Goal: Information Seeking & Learning: Learn about a topic

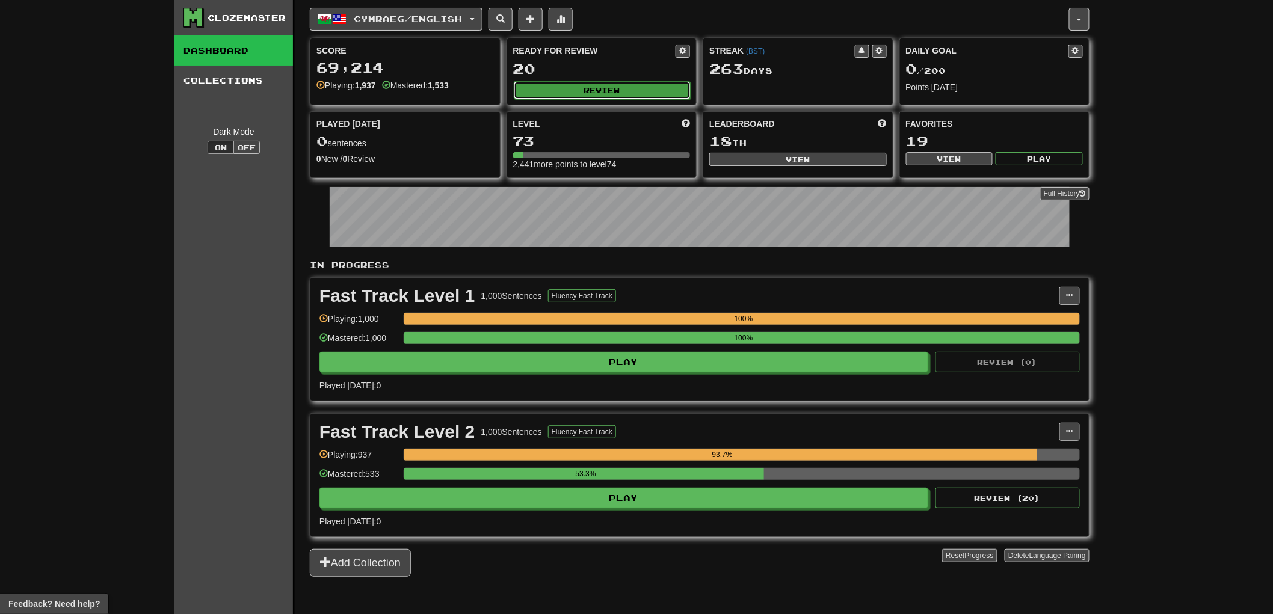
click at [585, 91] on button "Review" at bounding box center [602, 90] width 177 height 18
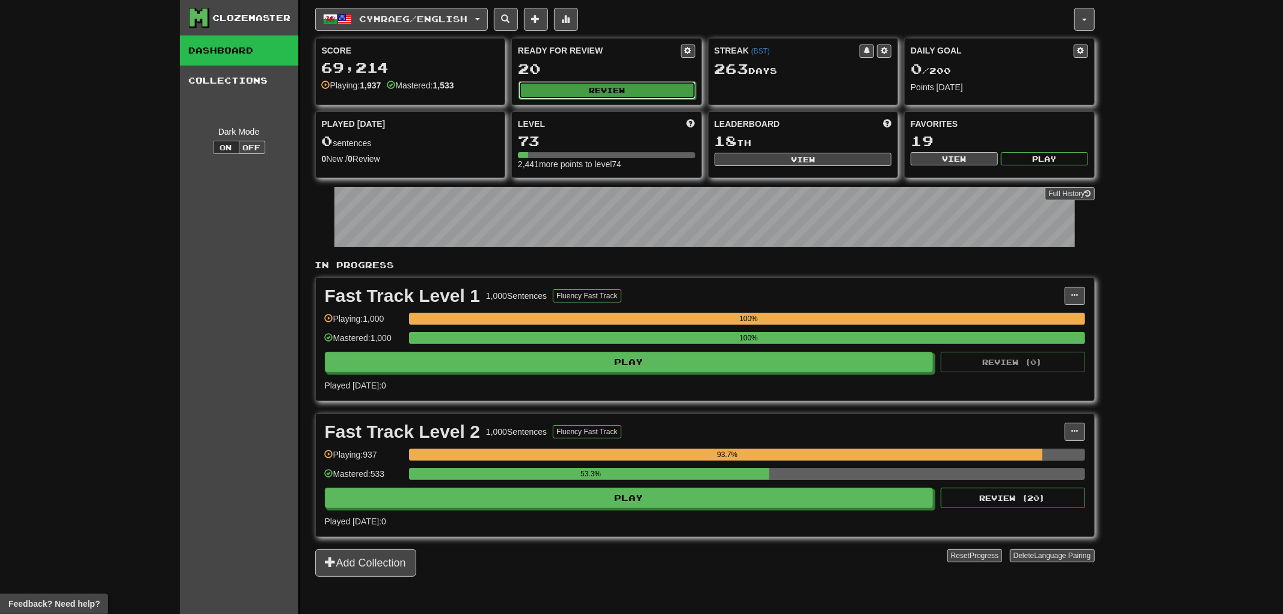
select select "**"
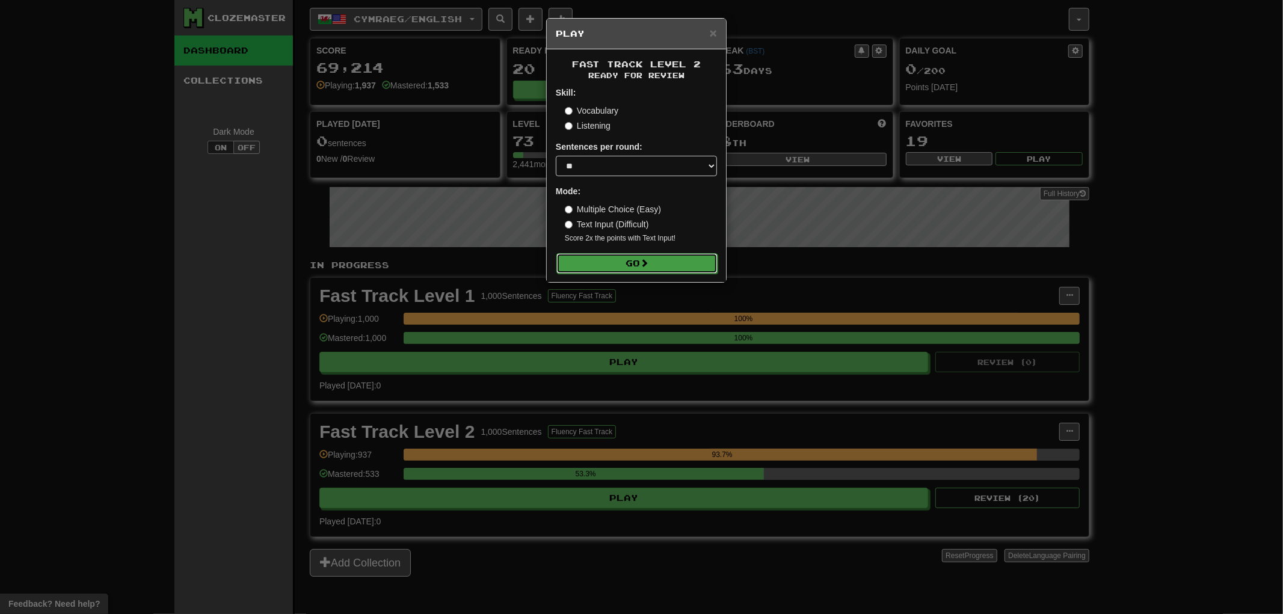
click at [606, 262] on button "Go" at bounding box center [636, 263] width 161 height 20
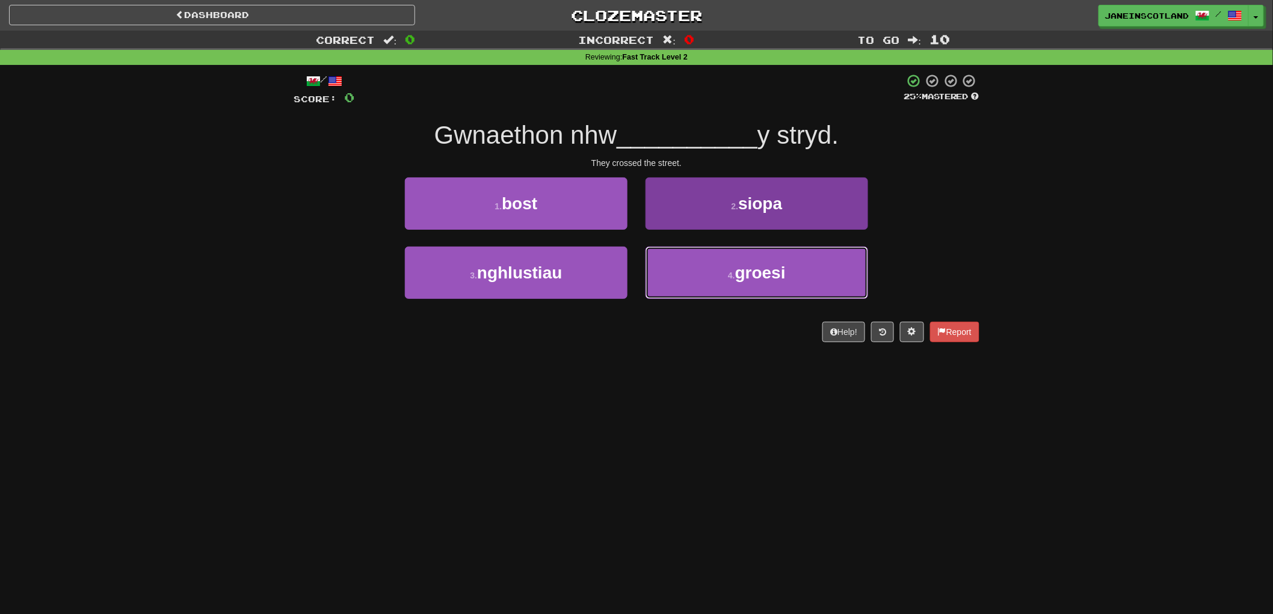
click at [765, 277] on span "groesi" at bounding box center [760, 272] width 51 height 19
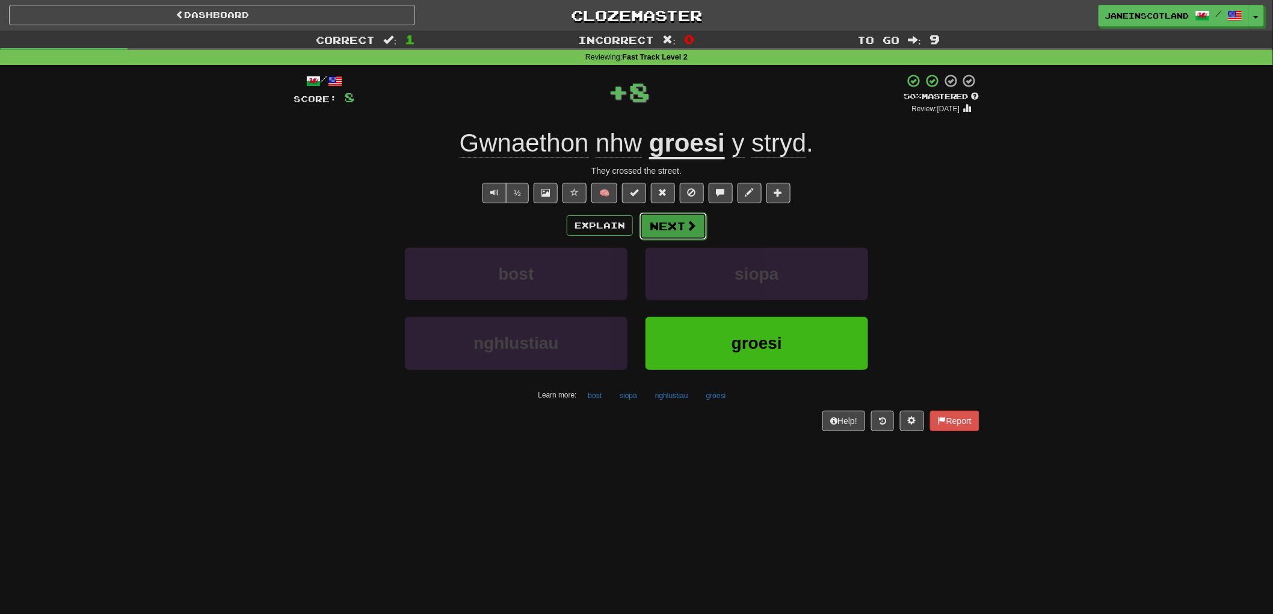
click at [687, 230] on span at bounding box center [691, 225] width 11 height 11
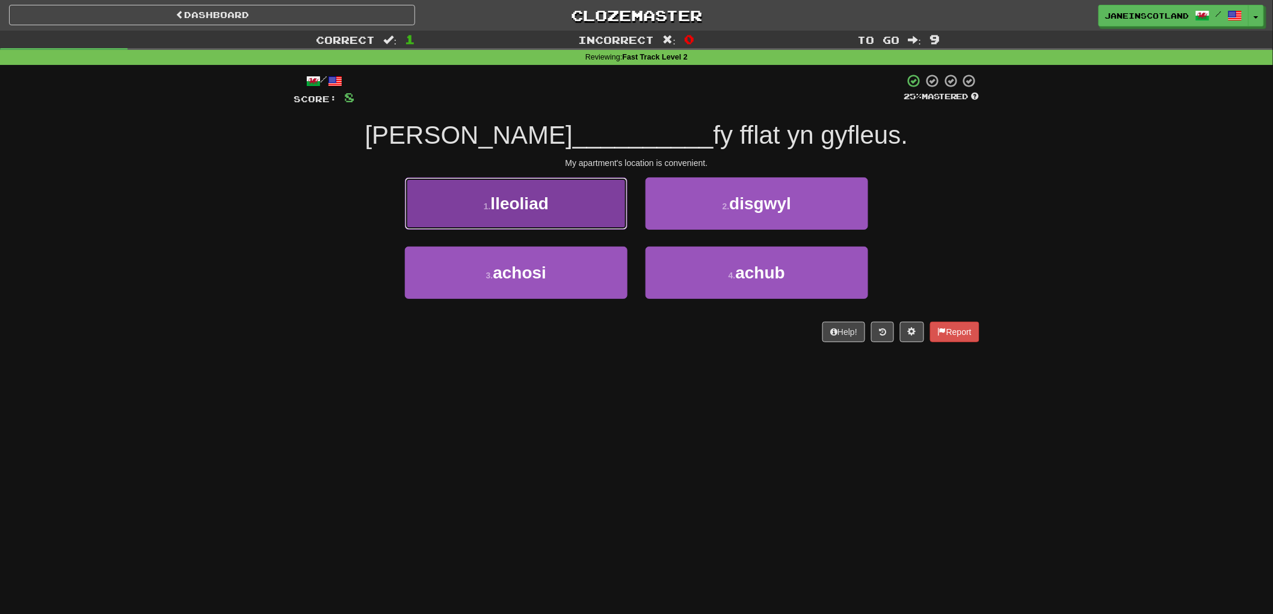
click at [550, 217] on button "1 . lleoliad" at bounding box center [516, 203] width 223 height 52
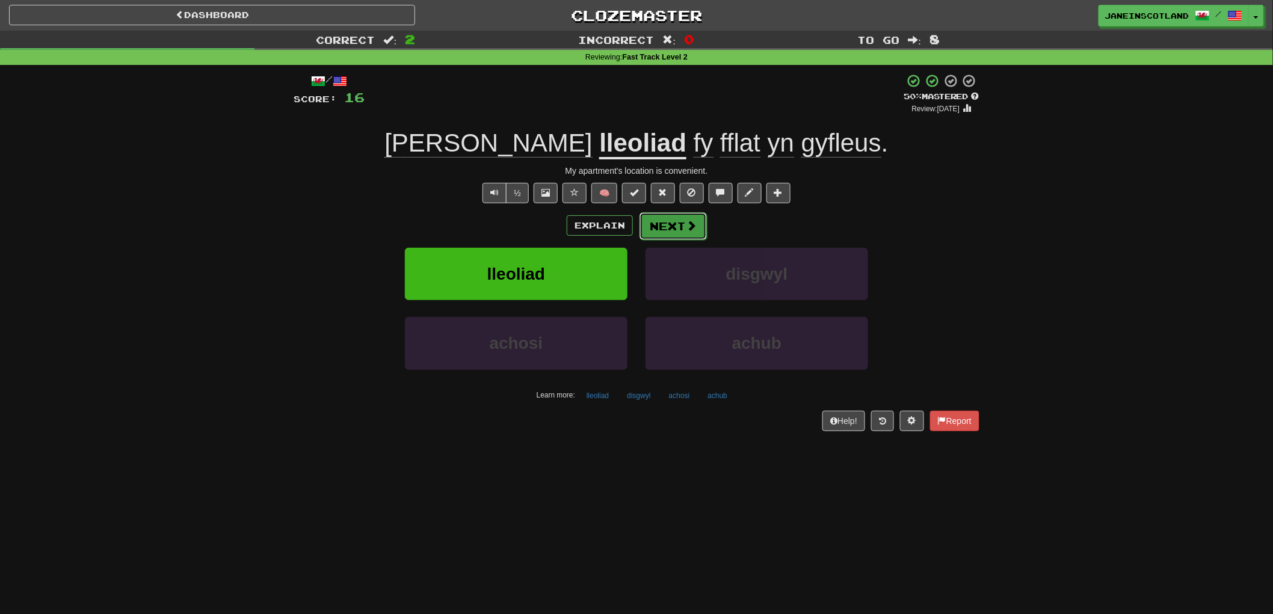
click at [678, 226] on button "Next" at bounding box center [672, 226] width 67 height 28
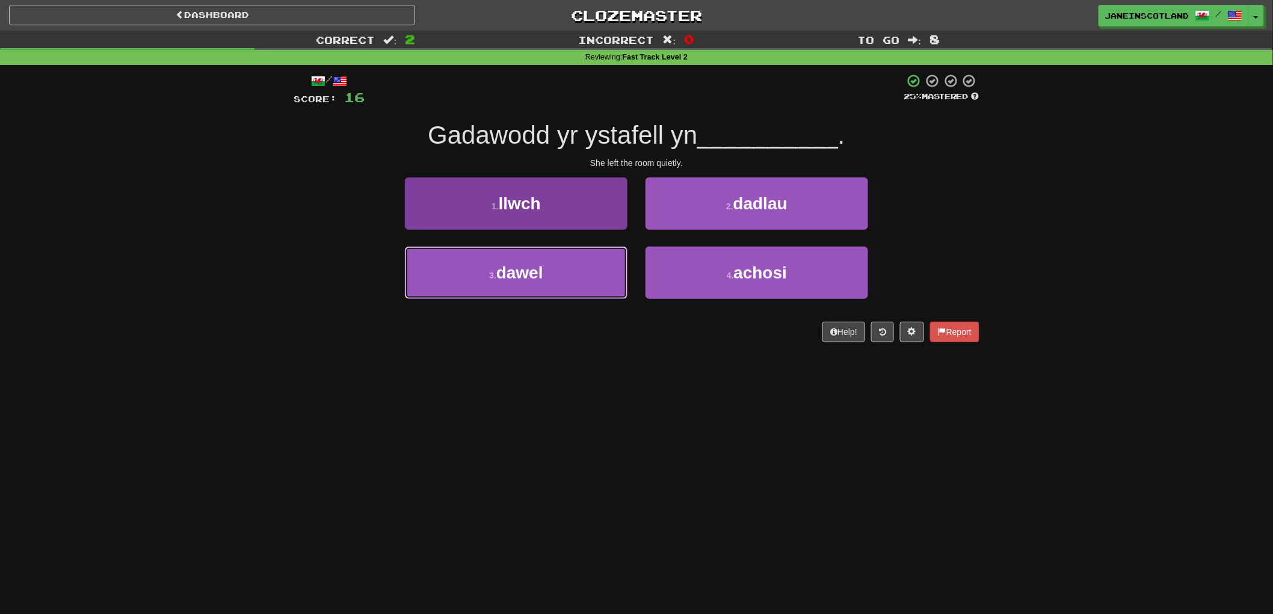
click at [568, 266] on button "3 . dawel" at bounding box center [516, 273] width 223 height 52
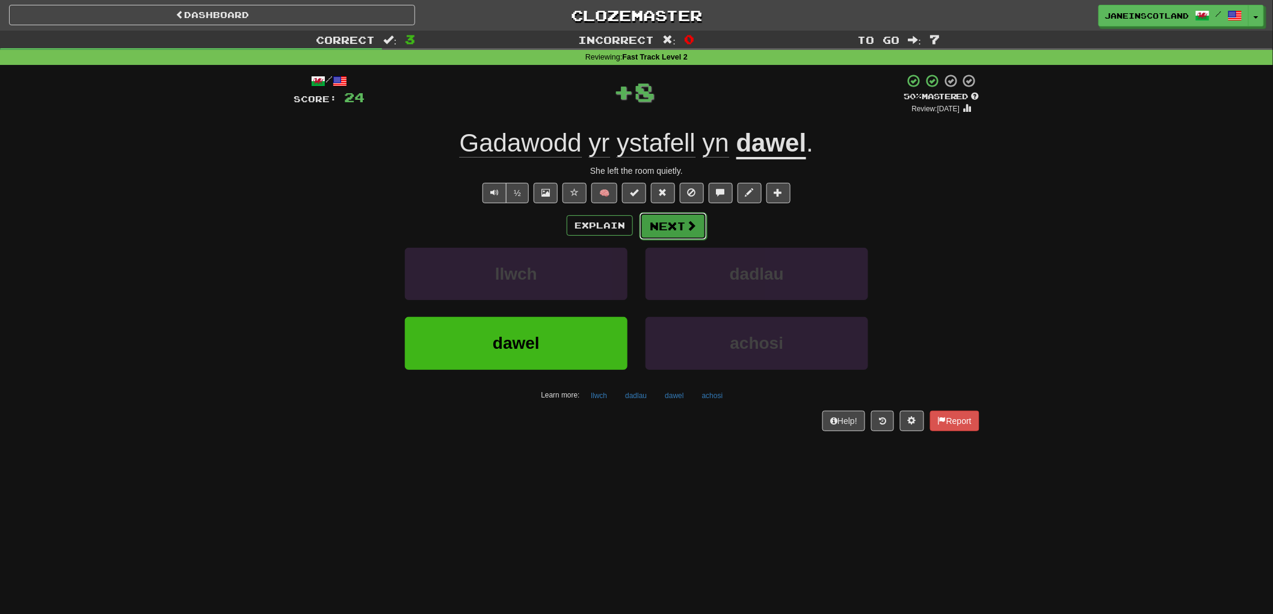
click at [674, 226] on button "Next" at bounding box center [672, 226] width 67 height 28
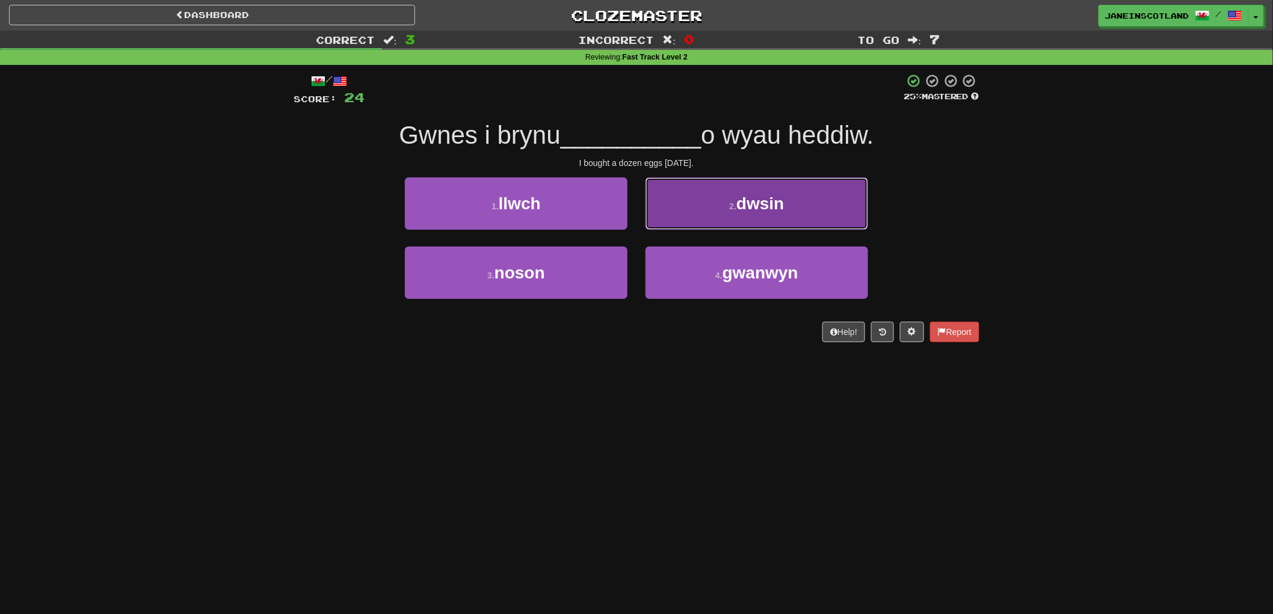
click at [741, 215] on button "2 . dwsin" at bounding box center [756, 203] width 223 height 52
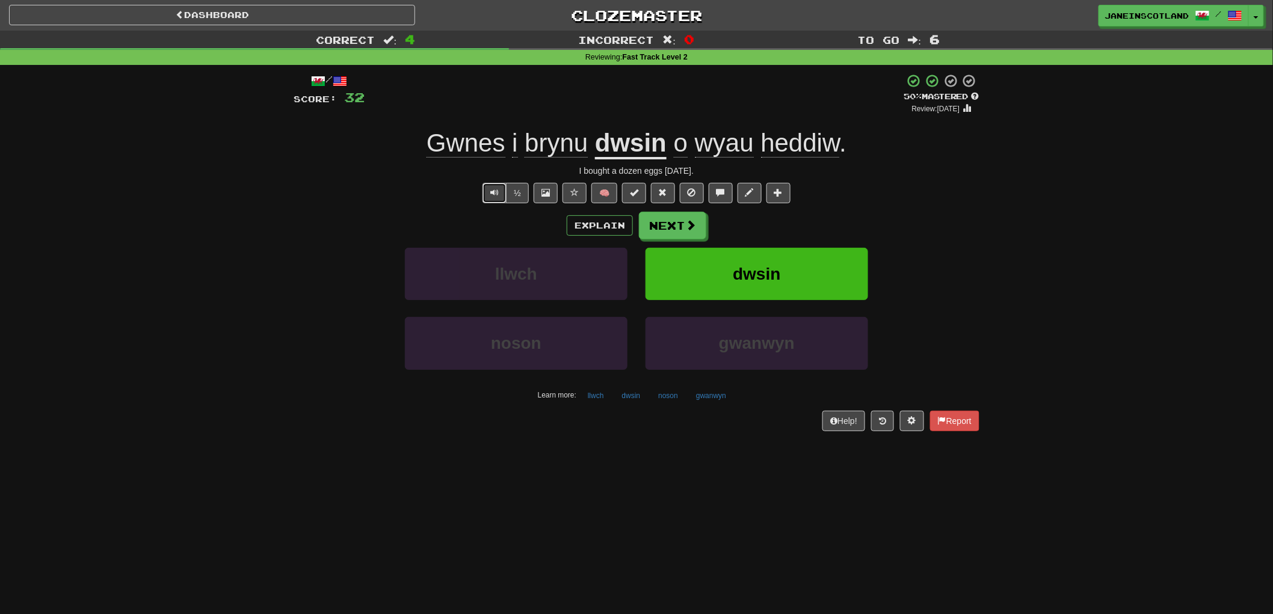
drag, startPoint x: 486, startPoint y: 189, endPoint x: 473, endPoint y: 189, distance: 13.2
click at [484, 191] on button "Text-to-speech controls" at bounding box center [494, 193] width 24 height 20
click at [687, 224] on span at bounding box center [691, 225] width 11 height 11
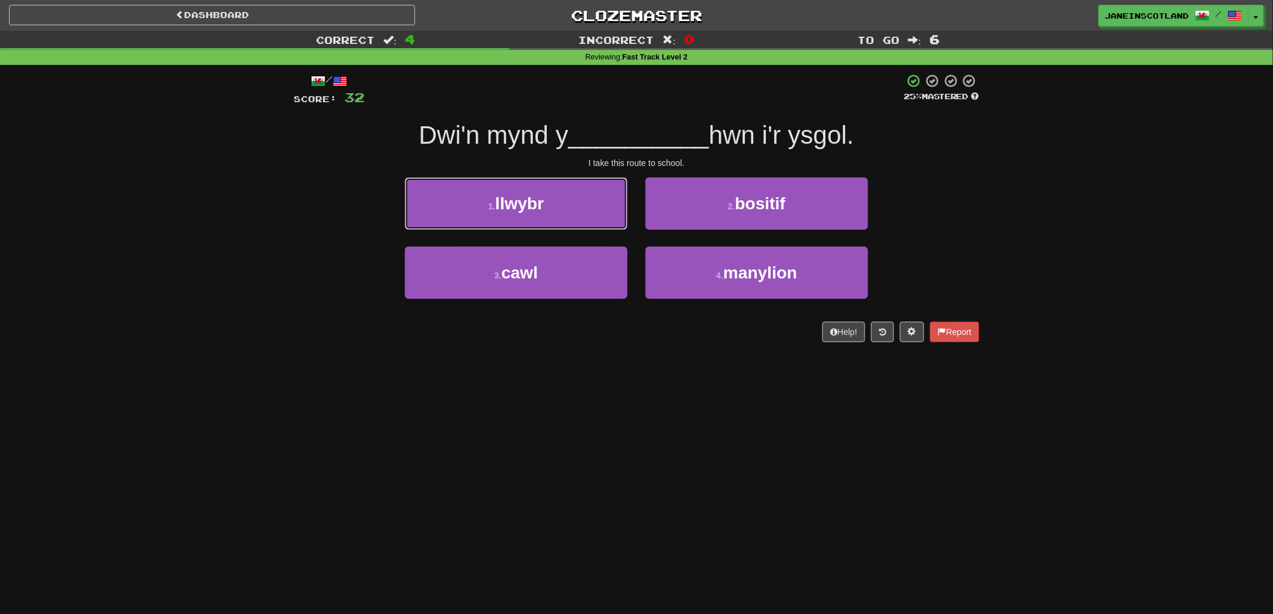
click at [576, 203] on button "1 . llwybr" at bounding box center [516, 203] width 223 height 52
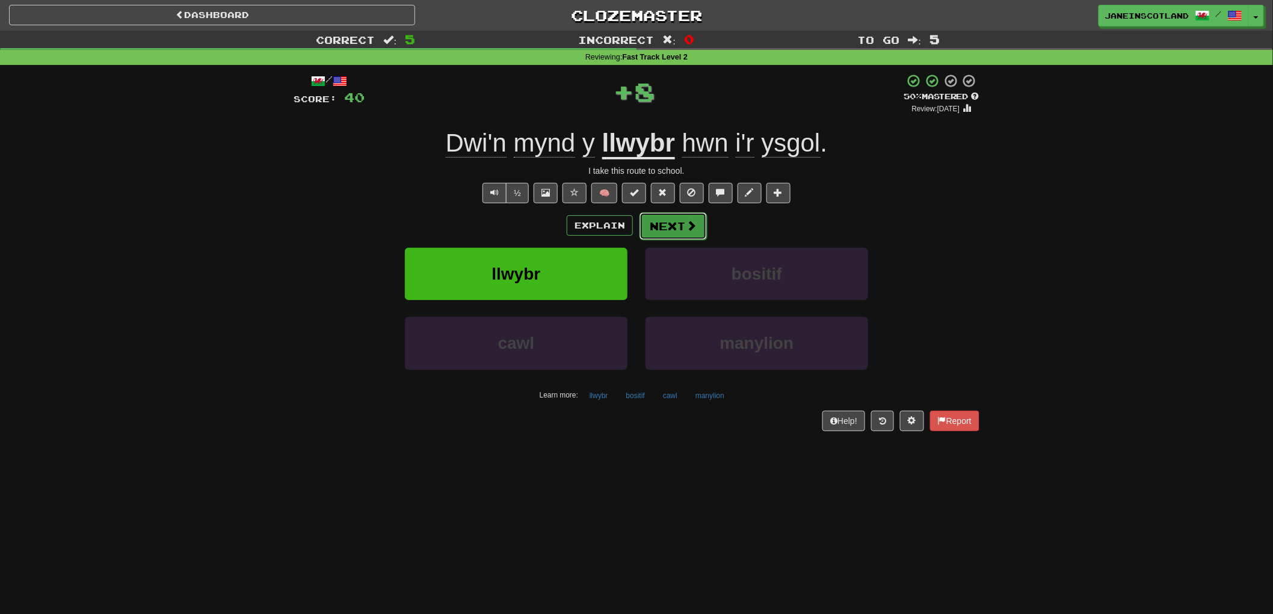
click at [682, 227] on button "Next" at bounding box center [672, 226] width 67 height 28
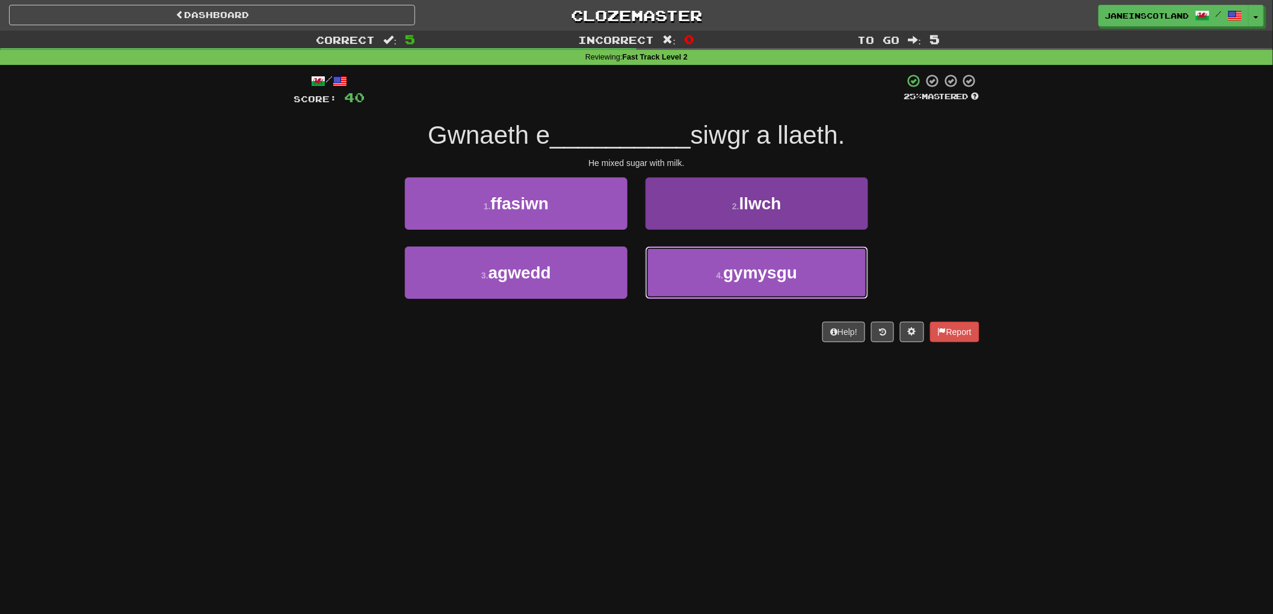
click at [763, 283] on button "4 . gymysgu" at bounding box center [756, 273] width 223 height 52
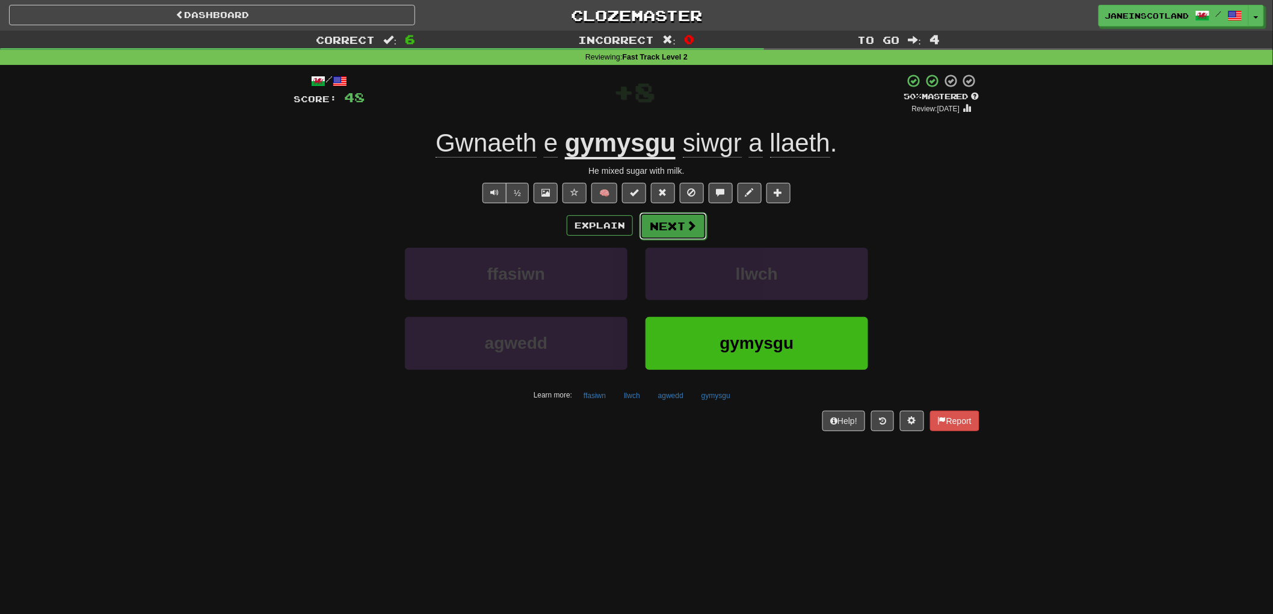
click at [692, 231] on span at bounding box center [691, 225] width 11 height 11
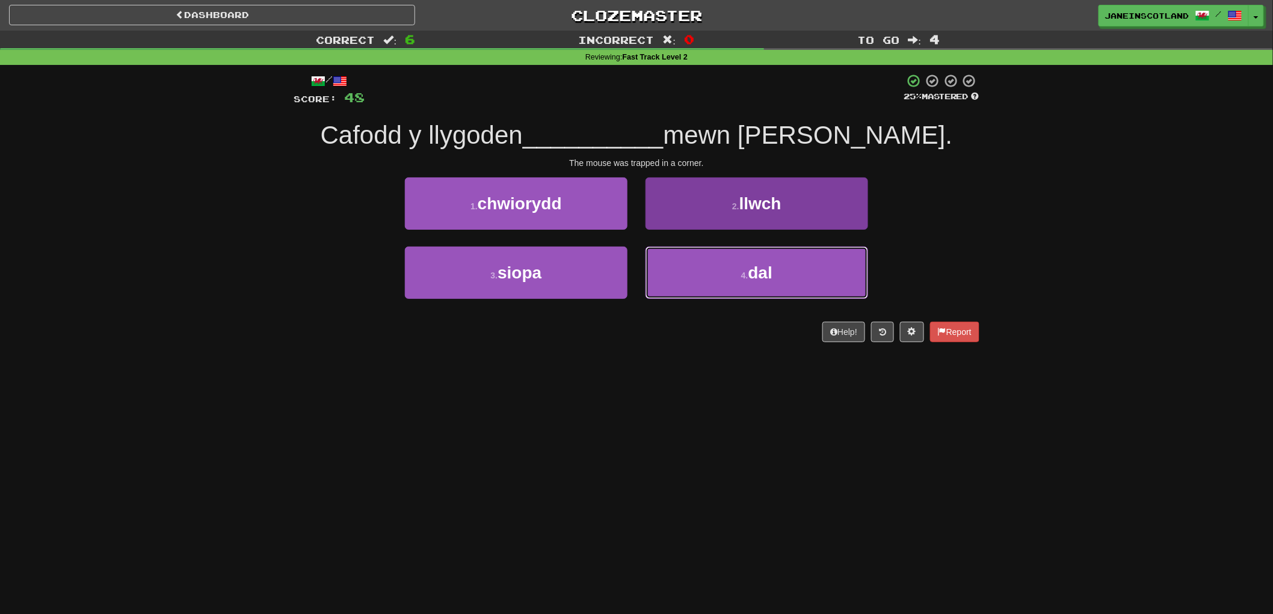
click at [771, 263] on span "dal" at bounding box center [760, 272] width 24 height 19
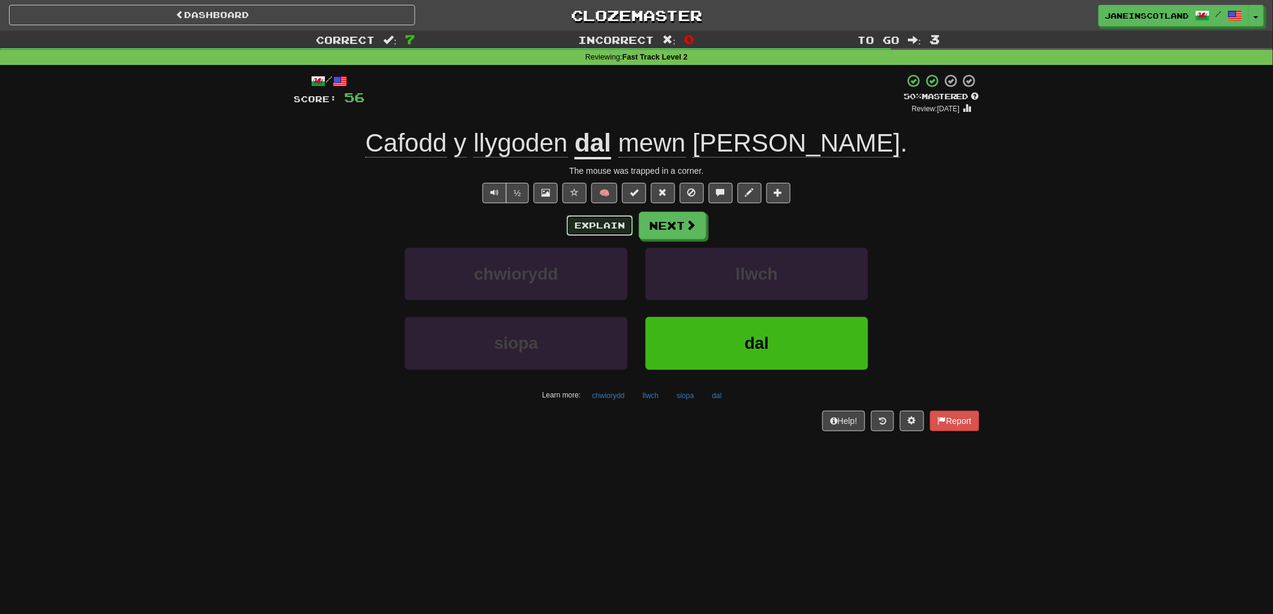
click at [605, 227] on button "Explain" at bounding box center [600, 225] width 66 height 20
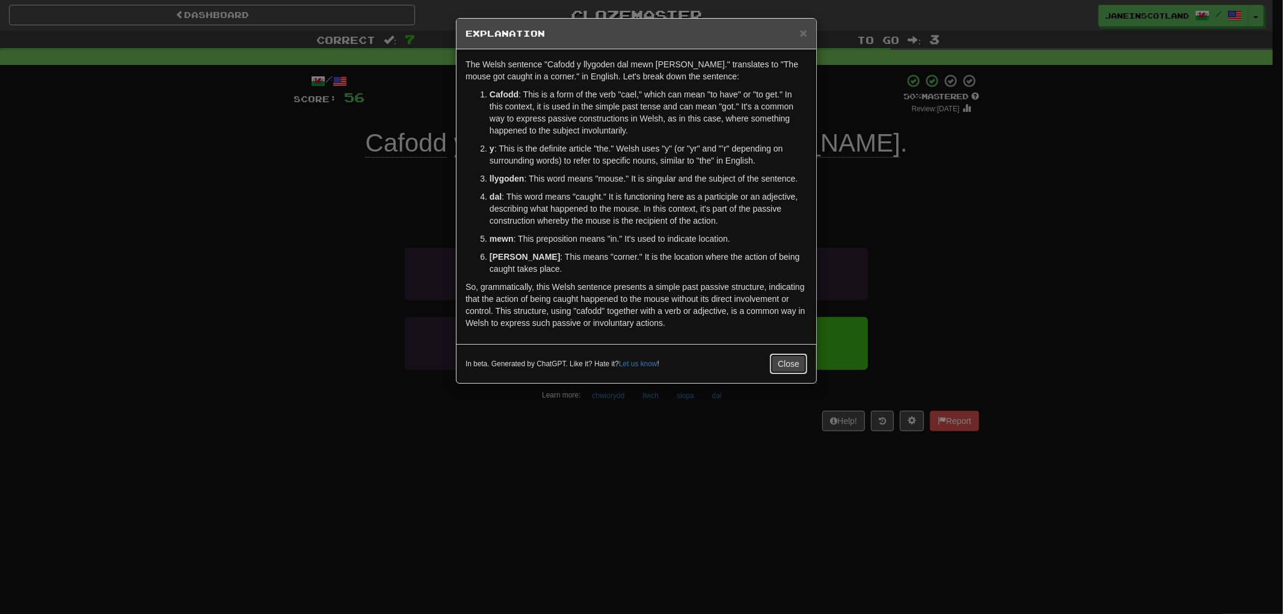
click at [780, 368] on button "Close" at bounding box center [788, 364] width 37 height 20
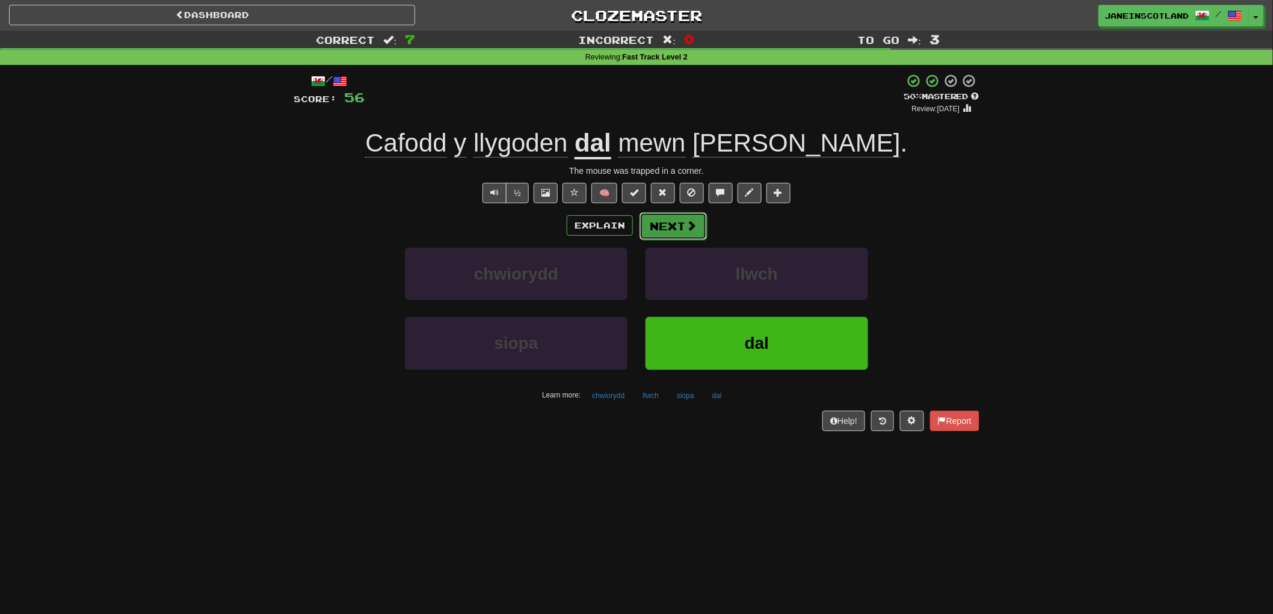
click at [671, 224] on button "Next" at bounding box center [672, 226] width 67 height 28
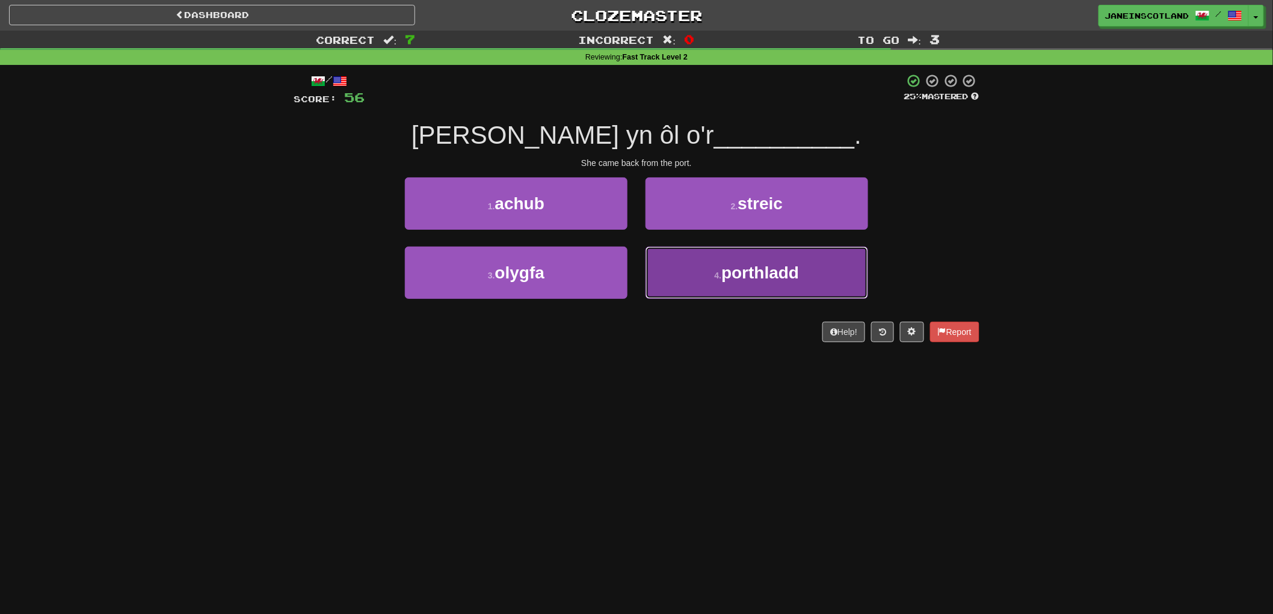
click at [760, 280] on span "porthladd" at bounding box center [760, 272] width 78 height 19
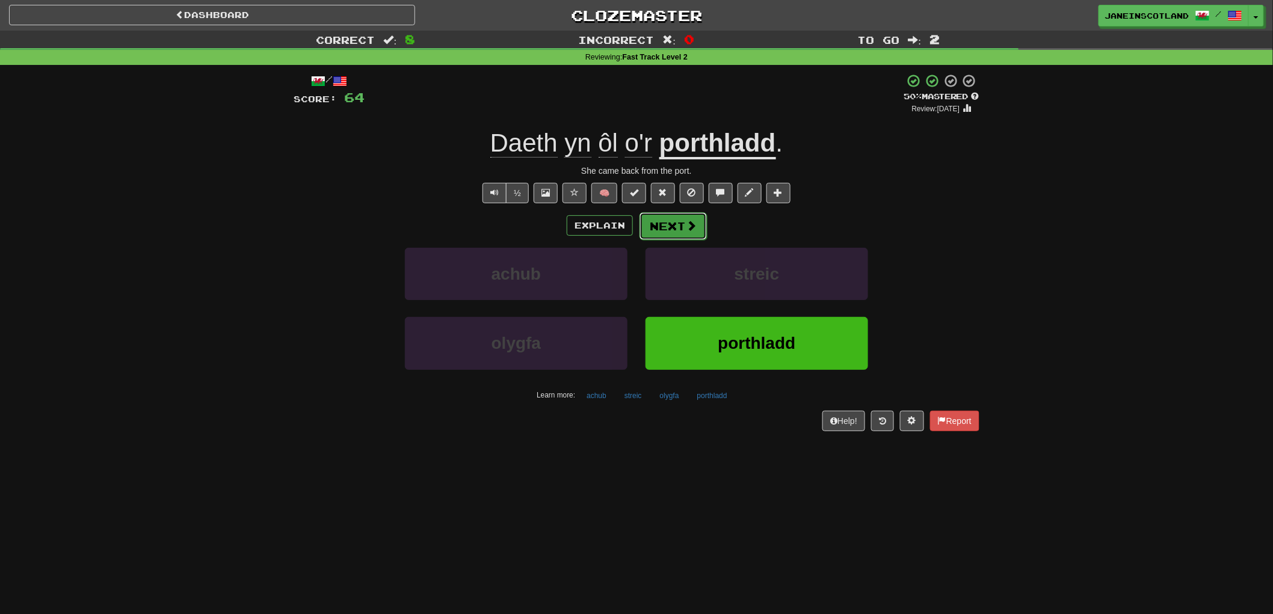
click at [696, 225] on button "Next" at bounding box center [672, 226] width 67 height 28
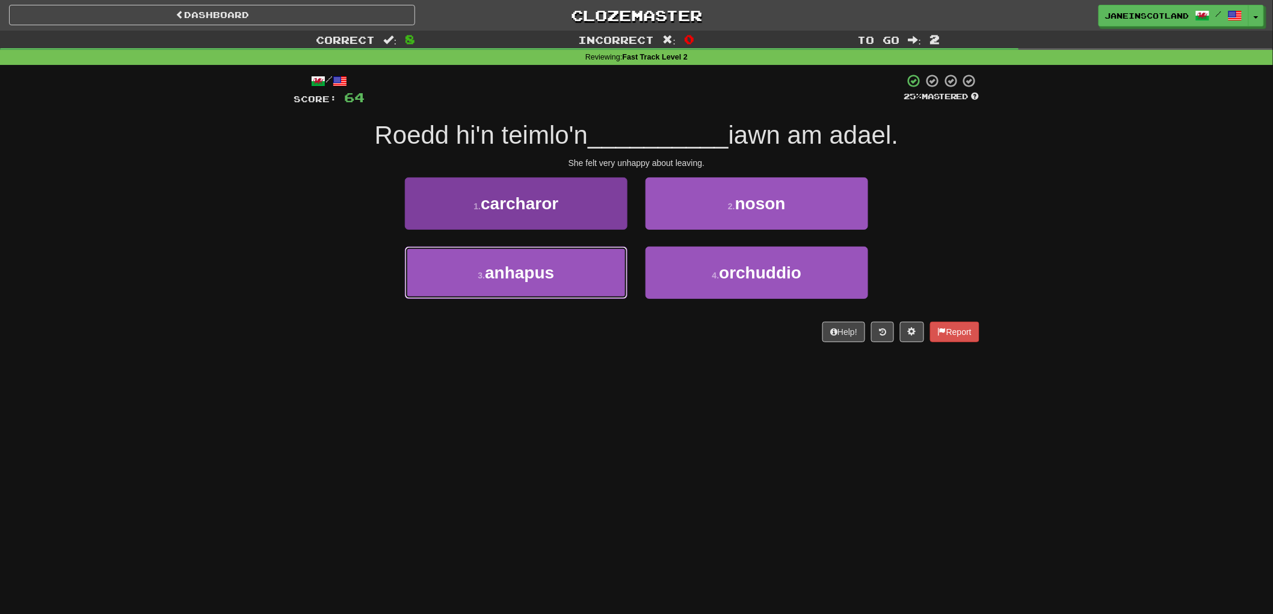
click at [486, 268] on span "anhapus" at bounding box center [519, 272] width 69 height 19
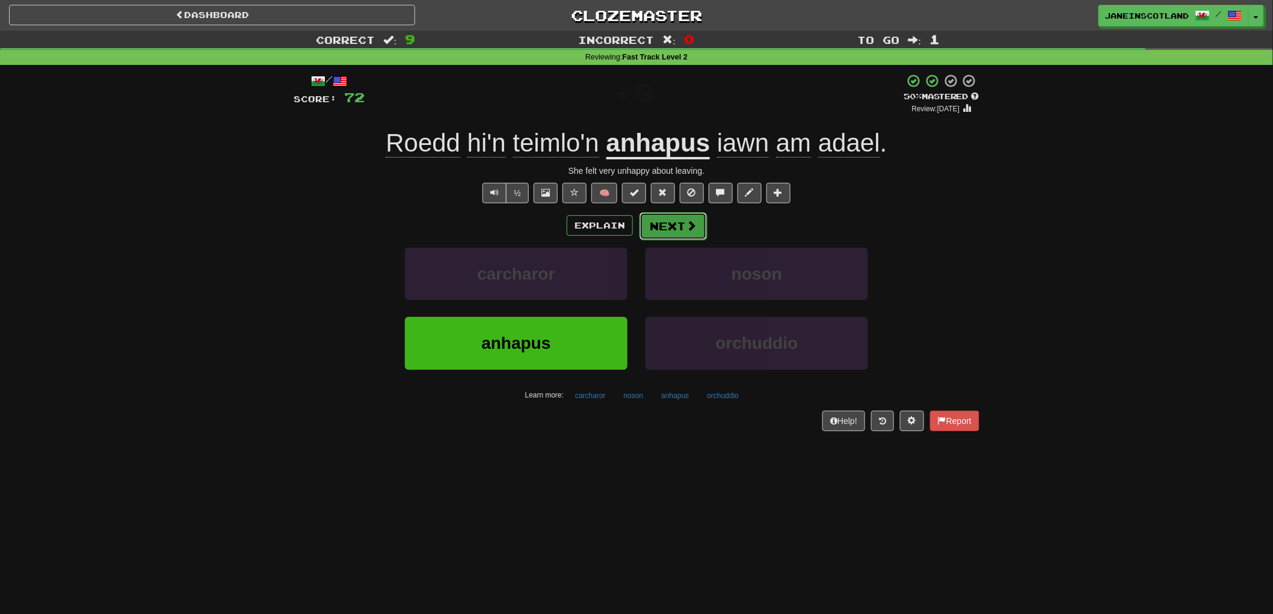
click at [677, 230] on button "Next" at bounding box center [672, 226] width 67 height 28
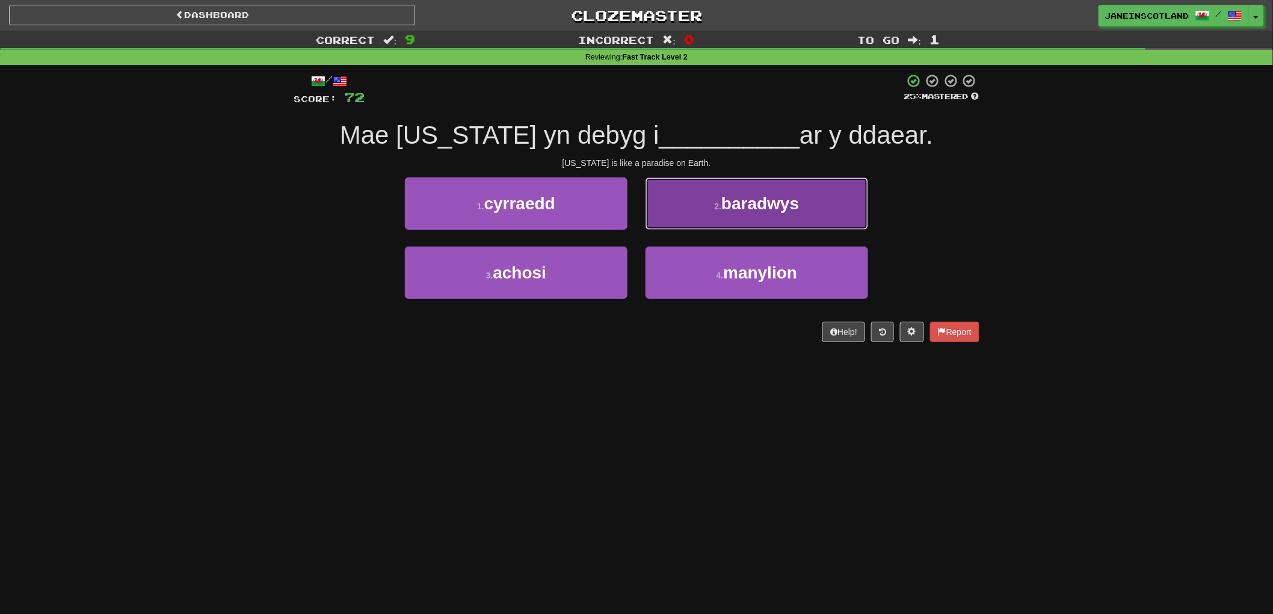
click at [807, 211] on button "2 . baradwys" at bounding box center [756, 203] width 223 height 52
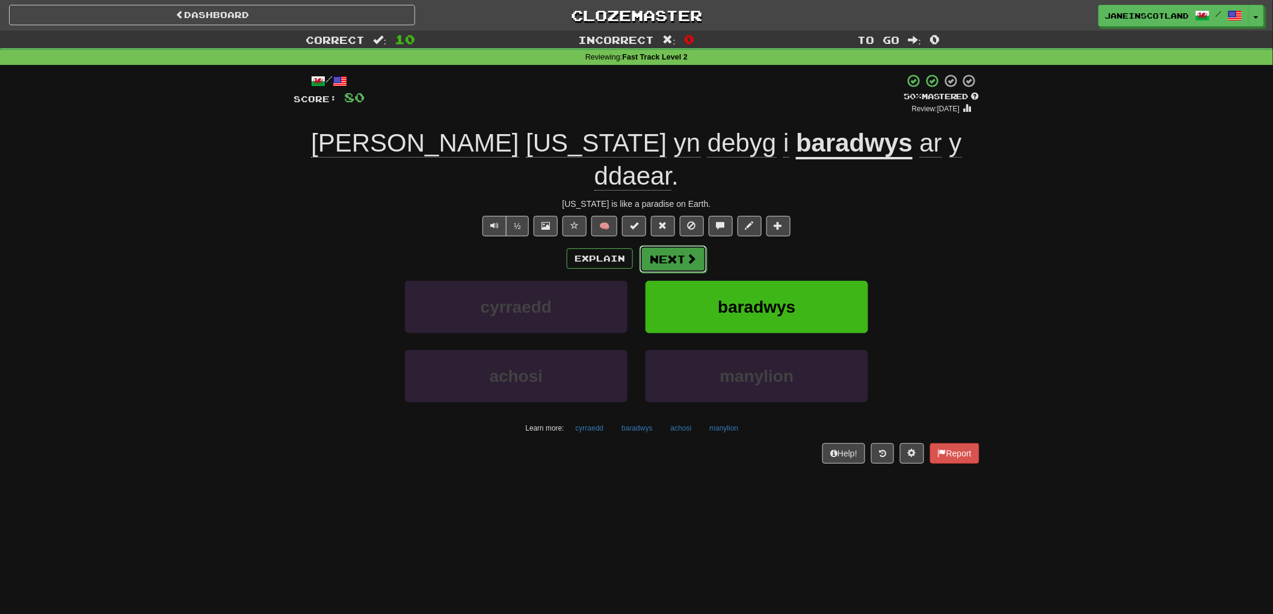
click at [670, 245] on button "Next" at bounding box center [672, 259] width 67 height 28
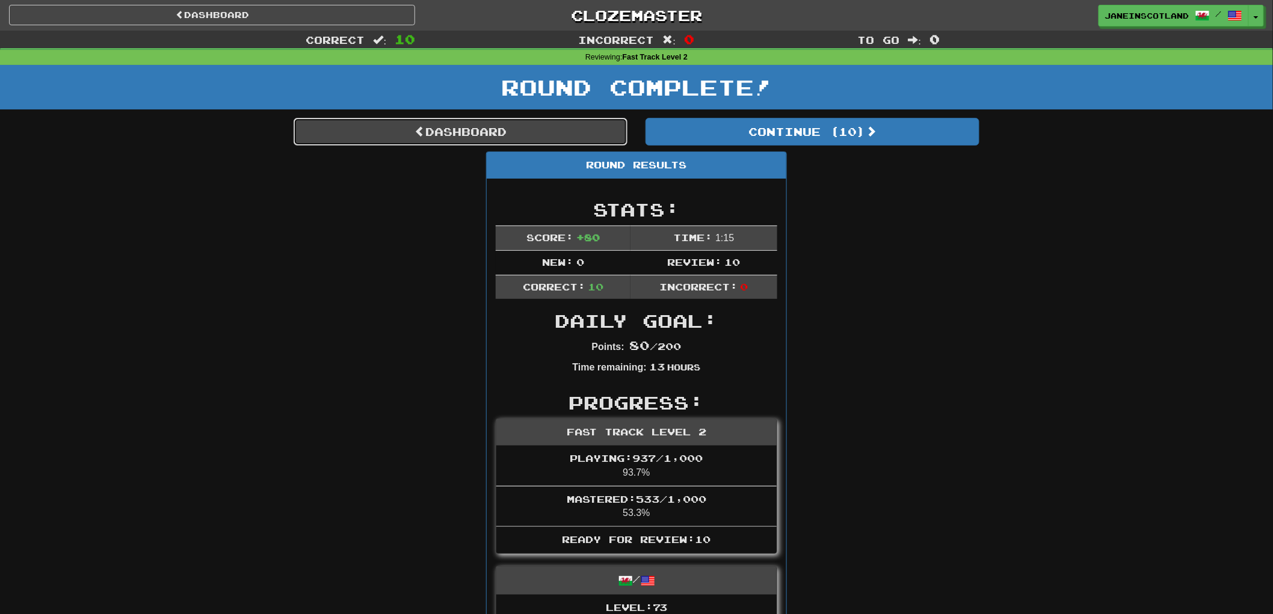
drag, startPoint x: 367, startPoint y: 129, endPoint x: 361, endPoint y: 134, distance: 7.7
click at [367, 129] on link "Dashboard" at bounding box center [461, 132] width 334 height 28
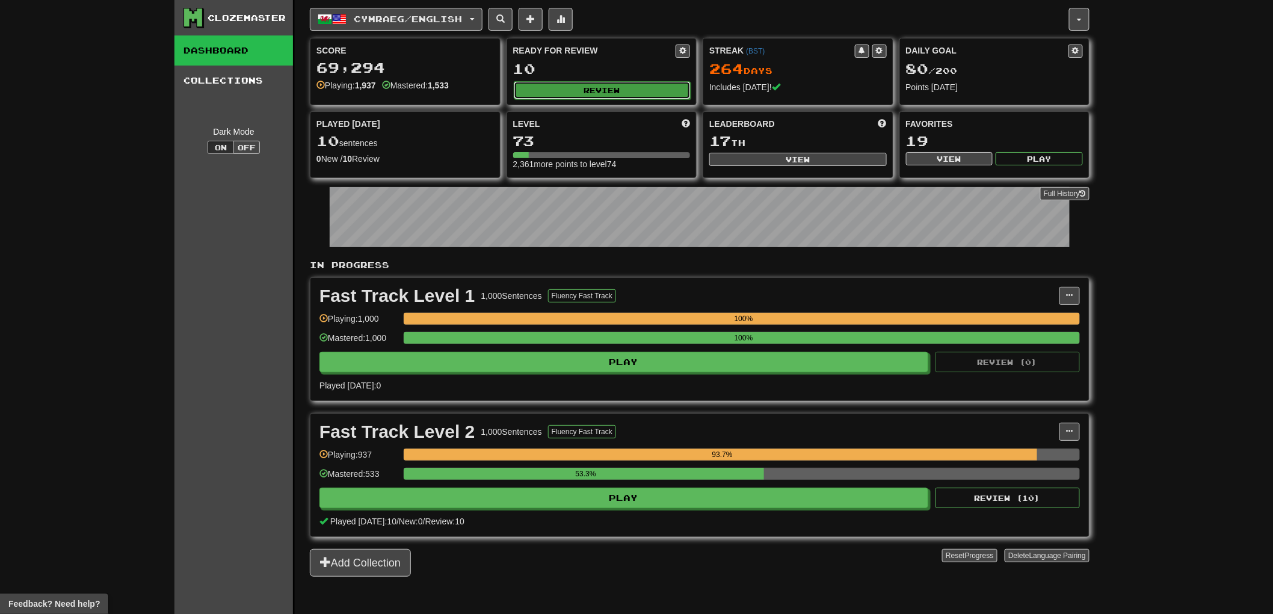
click at [552, 88] on button "Review" at bounding box center [602, 90] width 177 height 18
select select "**"
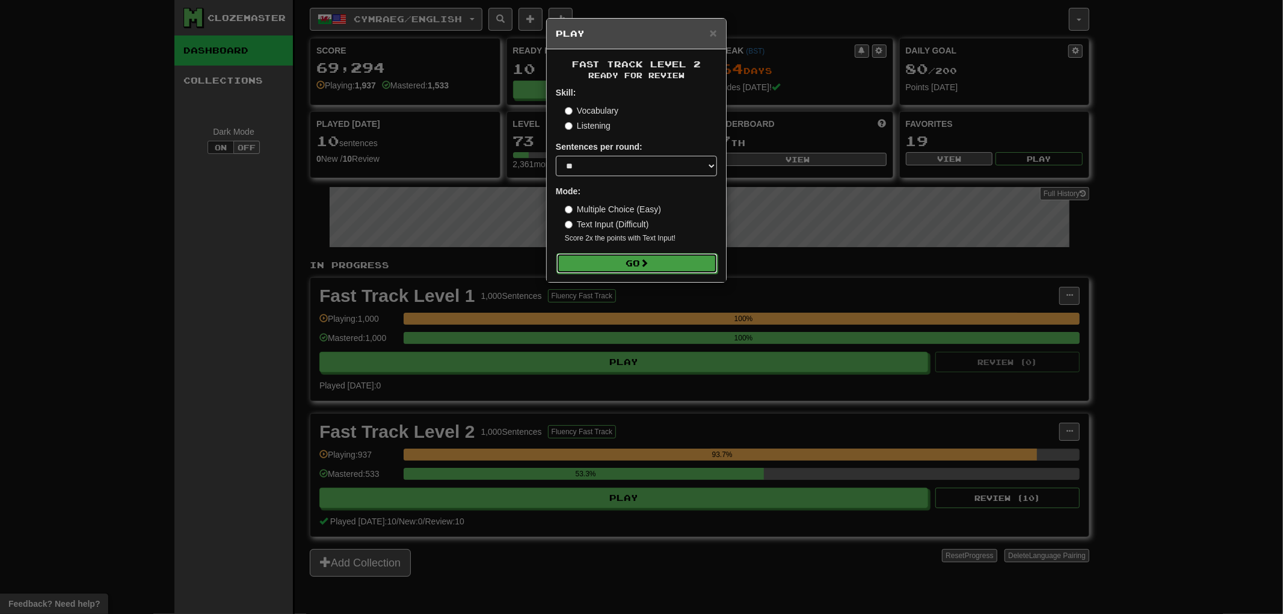
click at [602, 263] on button "Go" at bounding box center [636, 263] width 161 height 20
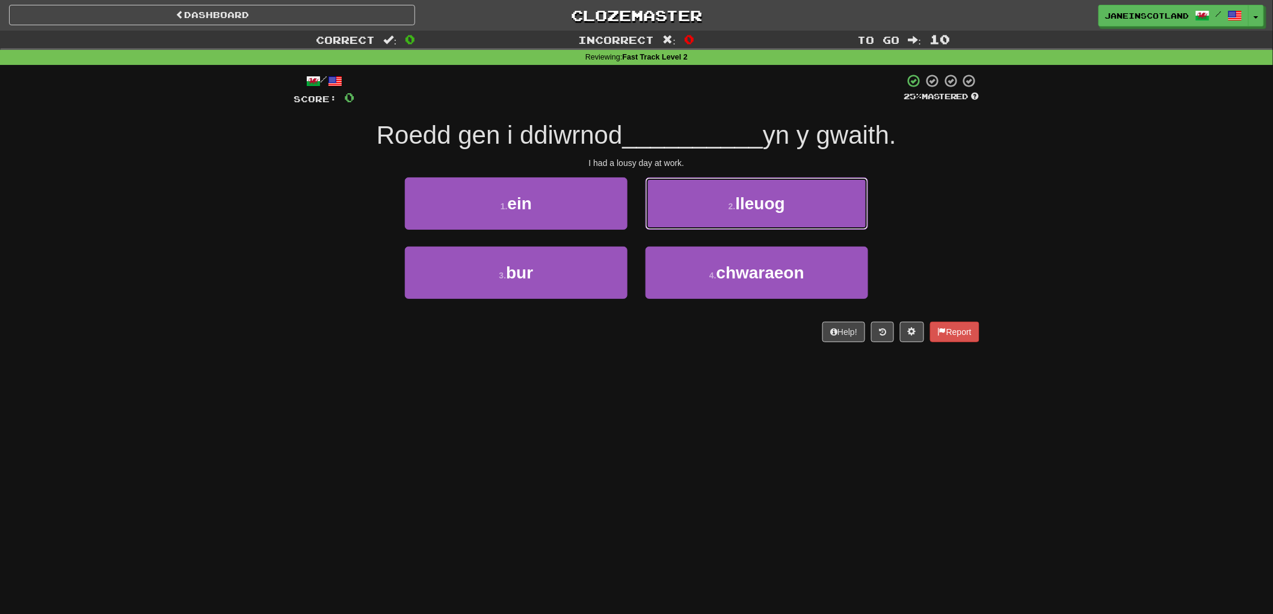
click at [855, 206] on button "2 . lleuog" at bounding box center [756, 203] width 223 height 52
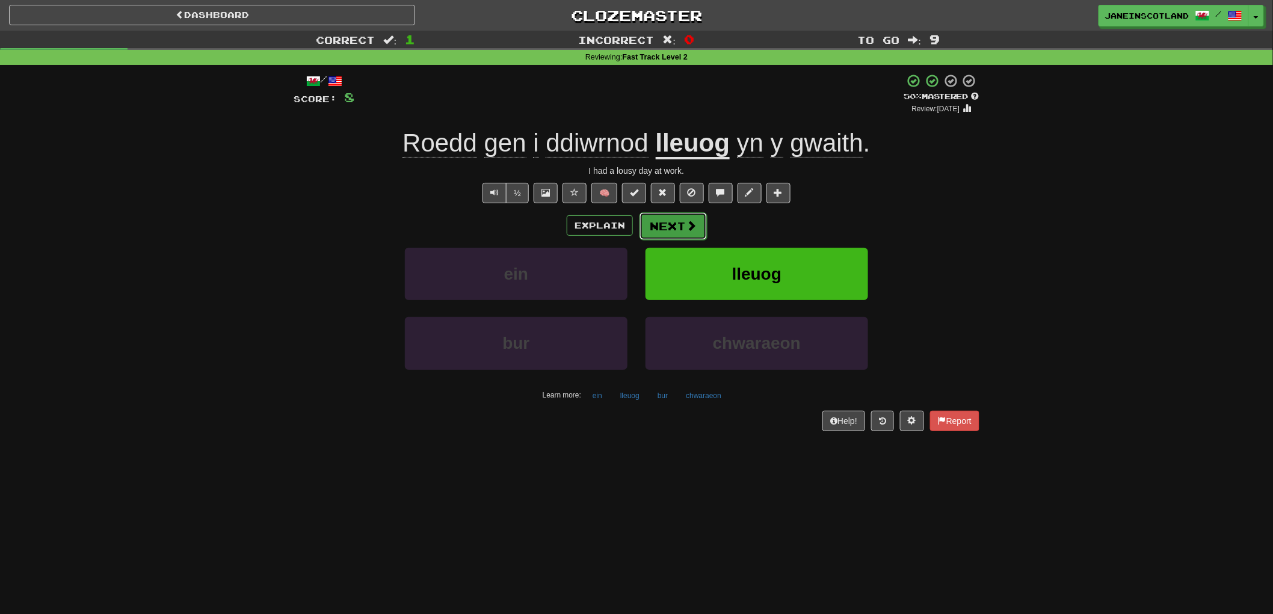
click at [666, 227] on button "Next" at bounding box center [672, 226] width 67 height 28
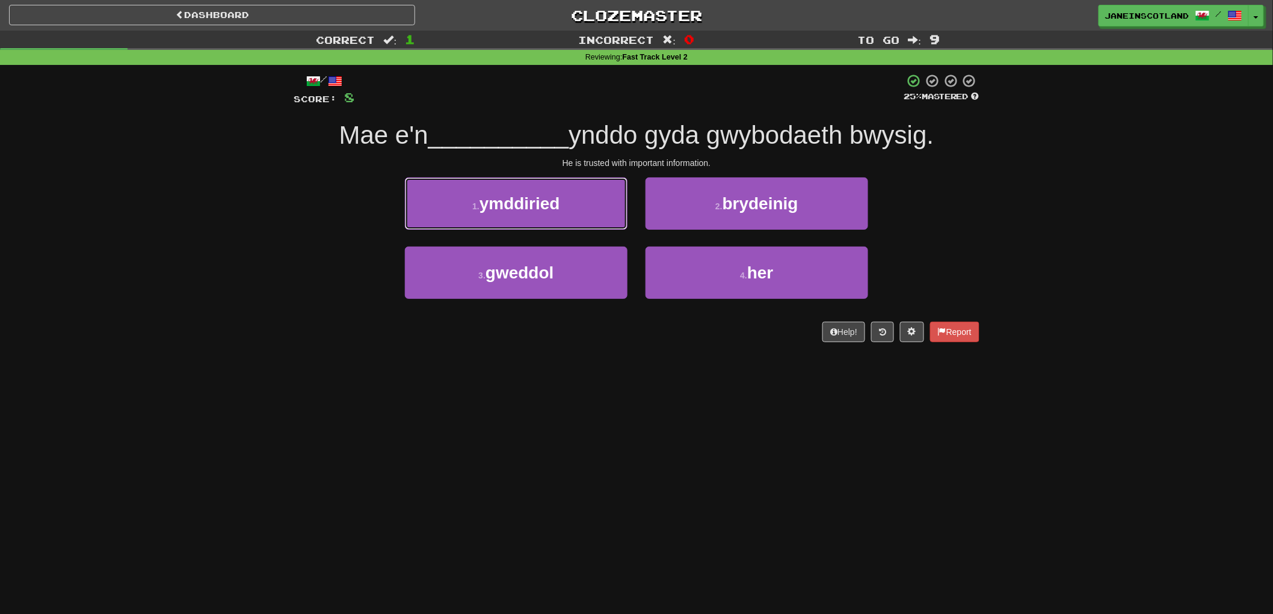
drag, startPoint x: 461, startPoint y: 207, endPoint x: 452, endPoint y: 205, distance: 9.9
click at [459, 206] on button "1 . ymddiried" at bounding box center [516, 203] width 223 height 52
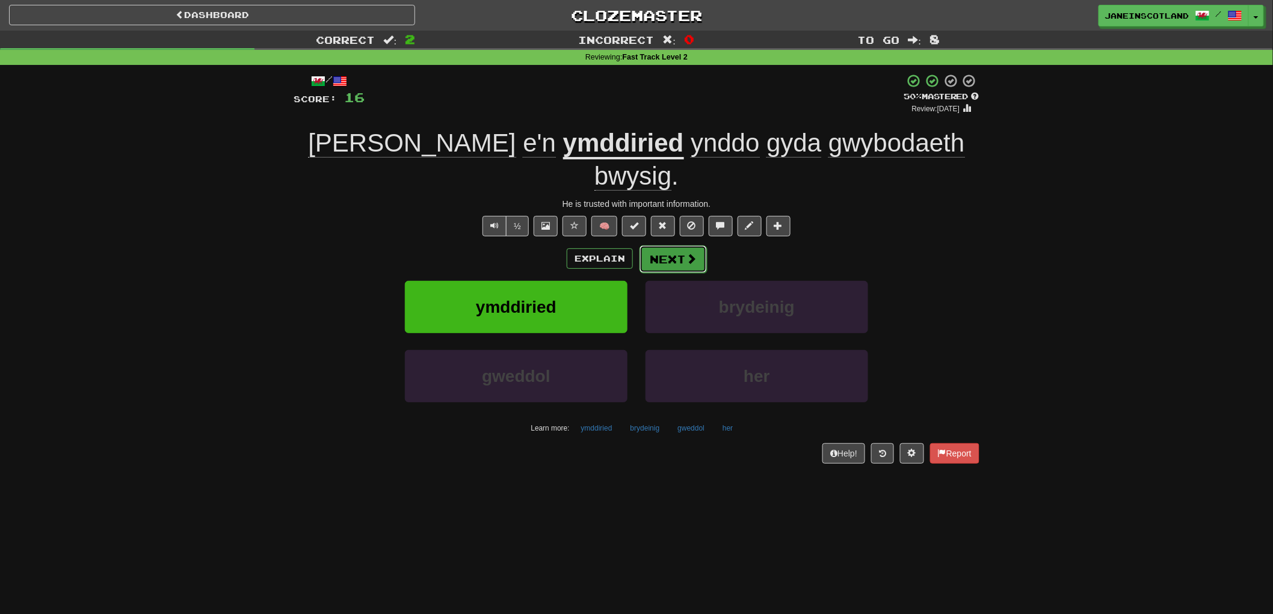
click at [680, 245] on button "Next" at bounding box center [672, 259] width 67 height 28
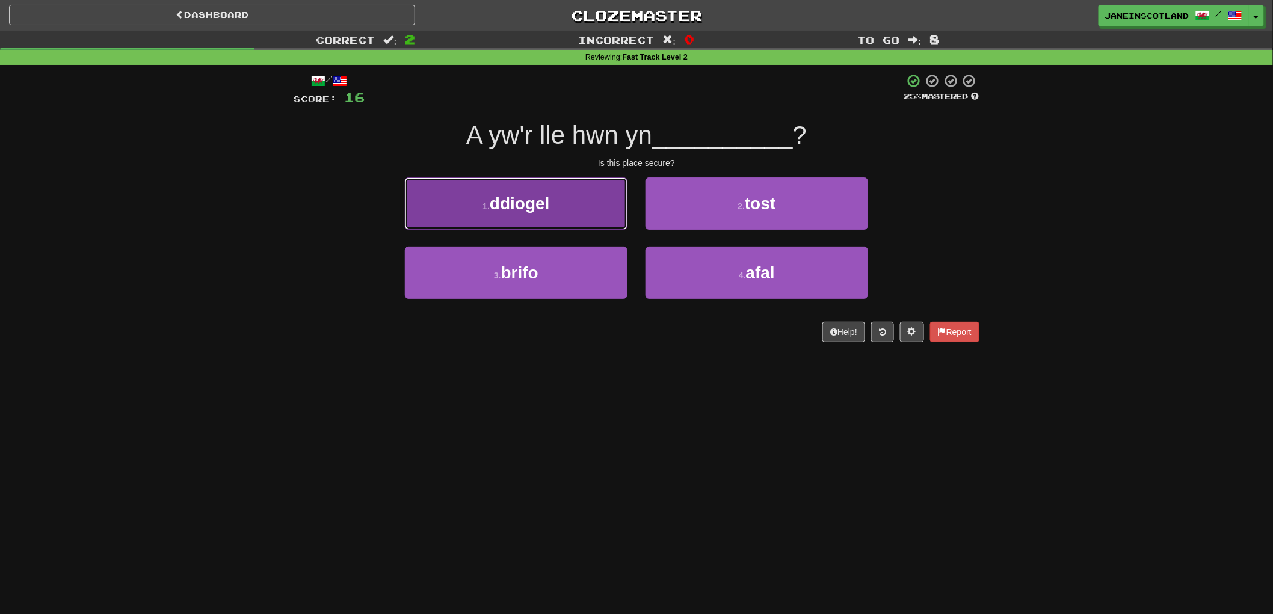
click at [583, 208] on button "1 . ddiogel" at bounding box center [516, 203] width 223 height 52
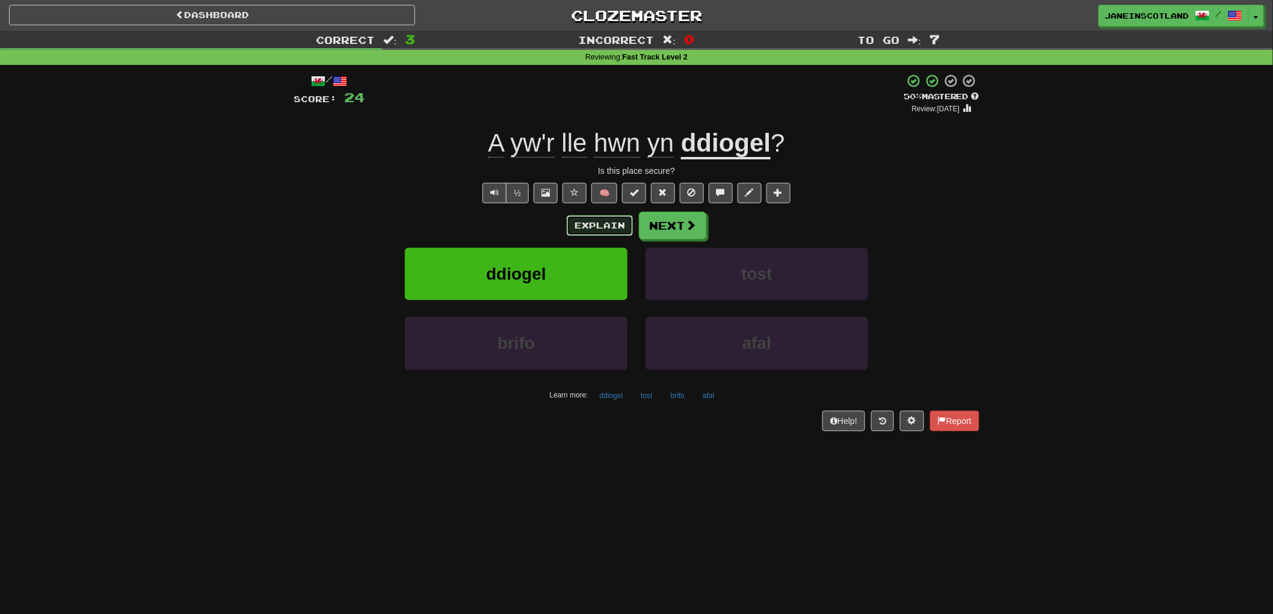
click at [602, 226] on button "Explain" at bounding box center [600, 225] width 66 height 20
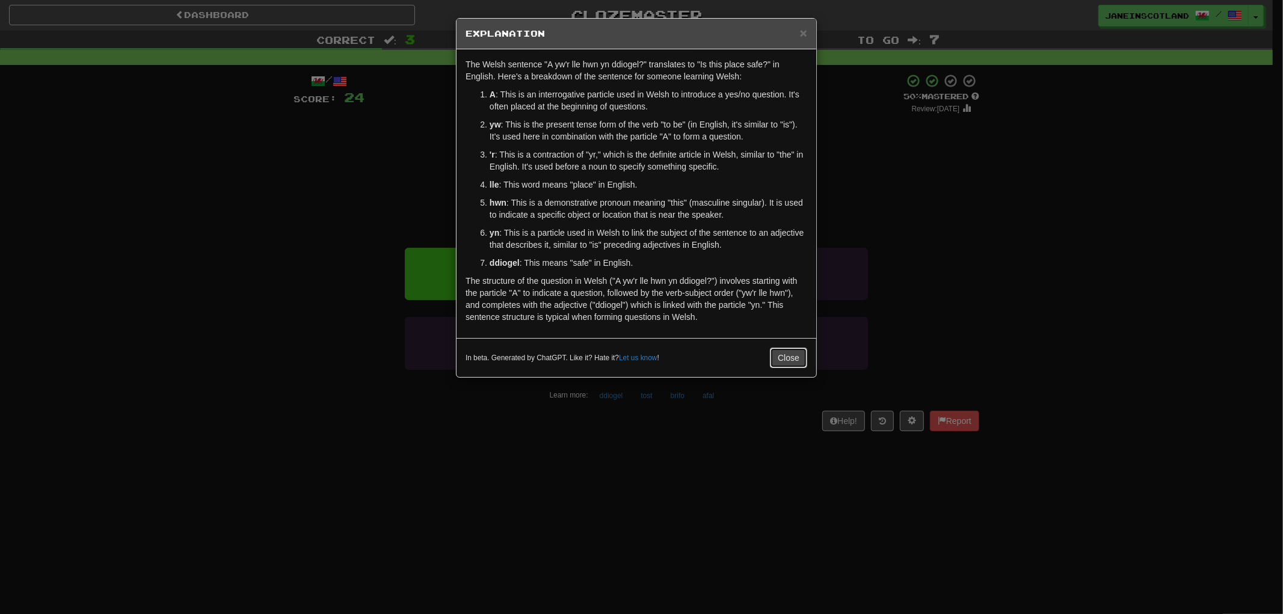
click at [786, 358] on button "Close" at bounding box center [788, 358] width 37 height 20
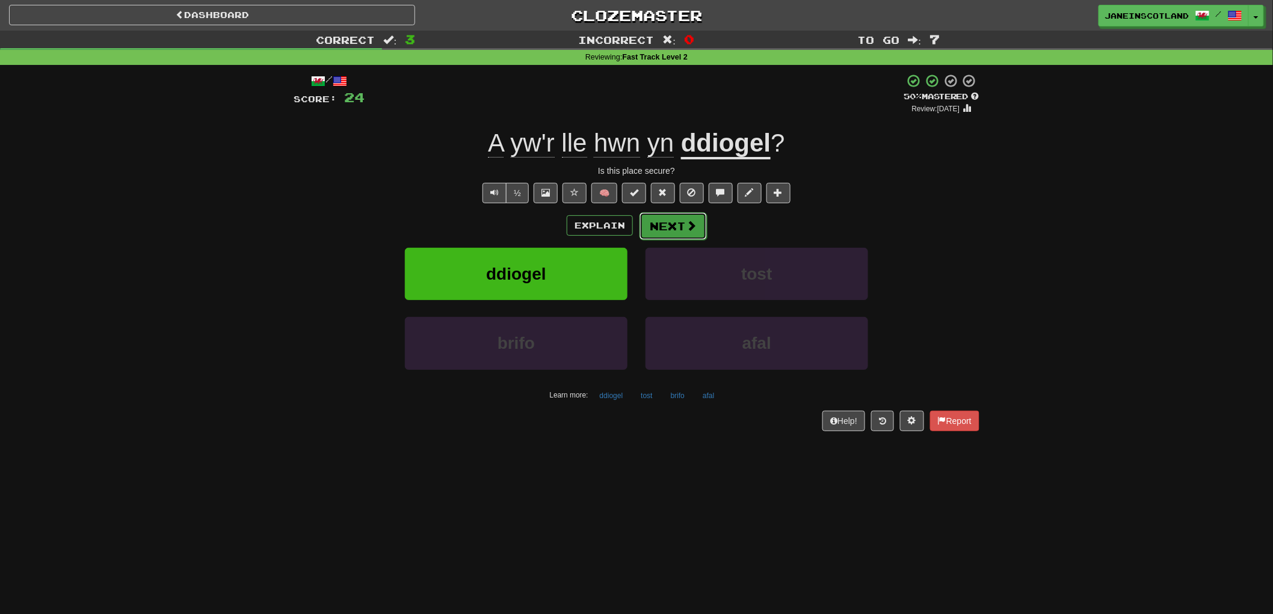
click at [686, 220] on span at bounding box center [691, 225] width 11 height 11
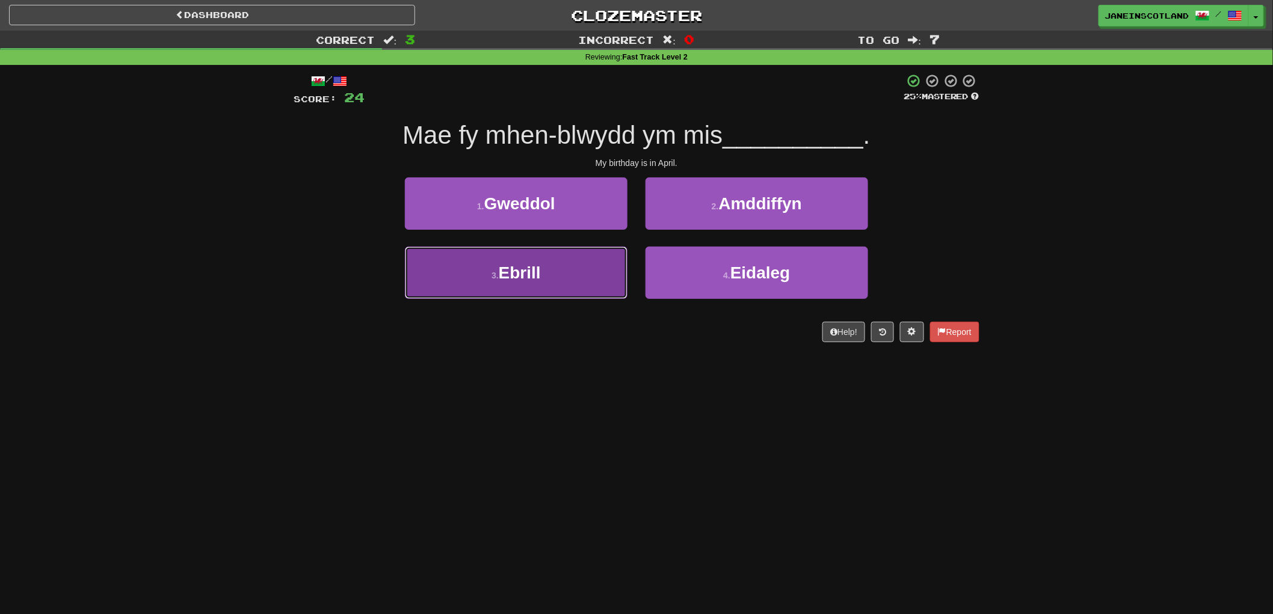
drag, startPoint x: 484, startPoint y: 279, endPoint x: 468, endPoint y: 274, distance: 17.1
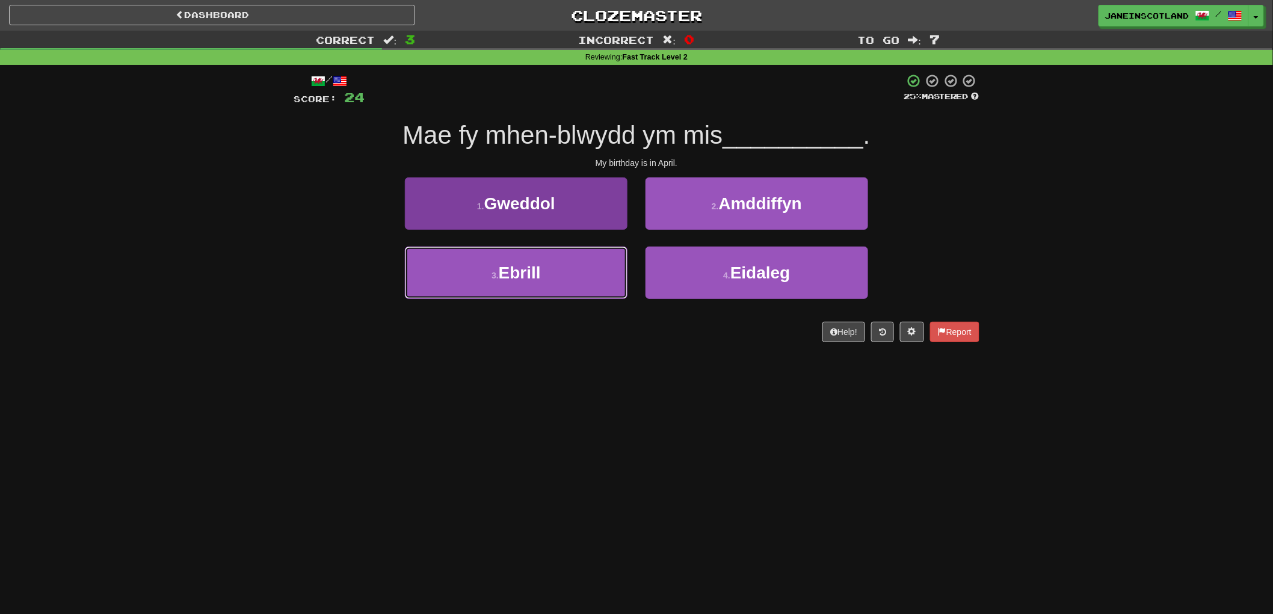
click at [484, 279] on button "3 . Ebrill" at bounding box center [516, 273] width 223 height 52
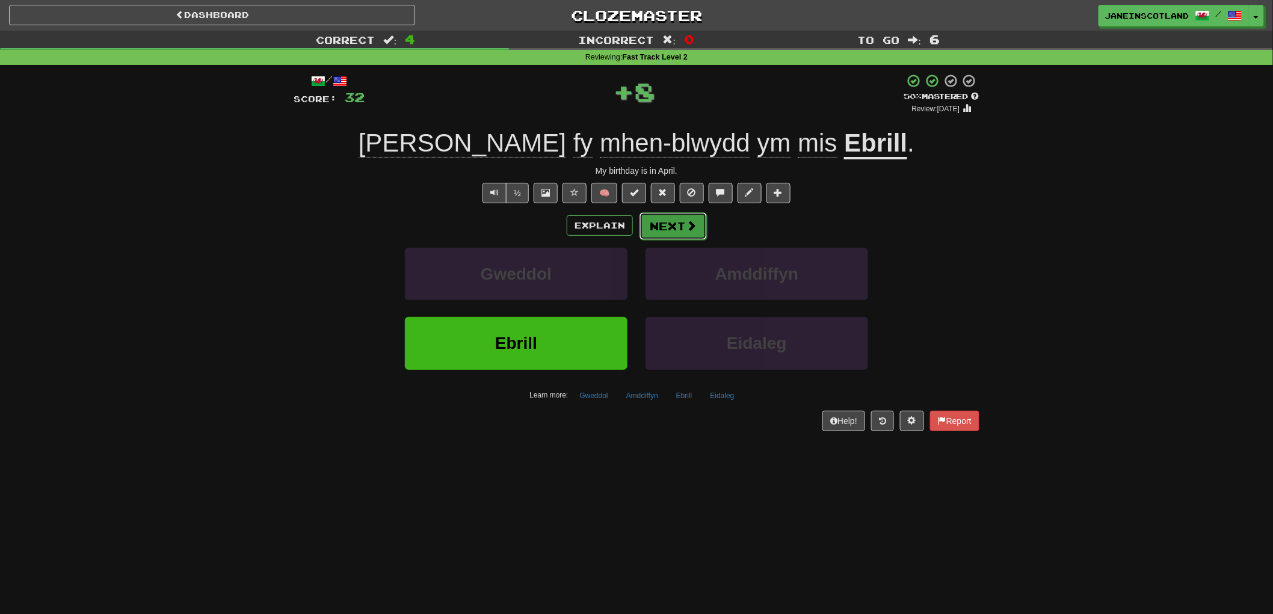
click at [682, 225] on button "Next" at bounding box center [672, 226] width 67 height 28
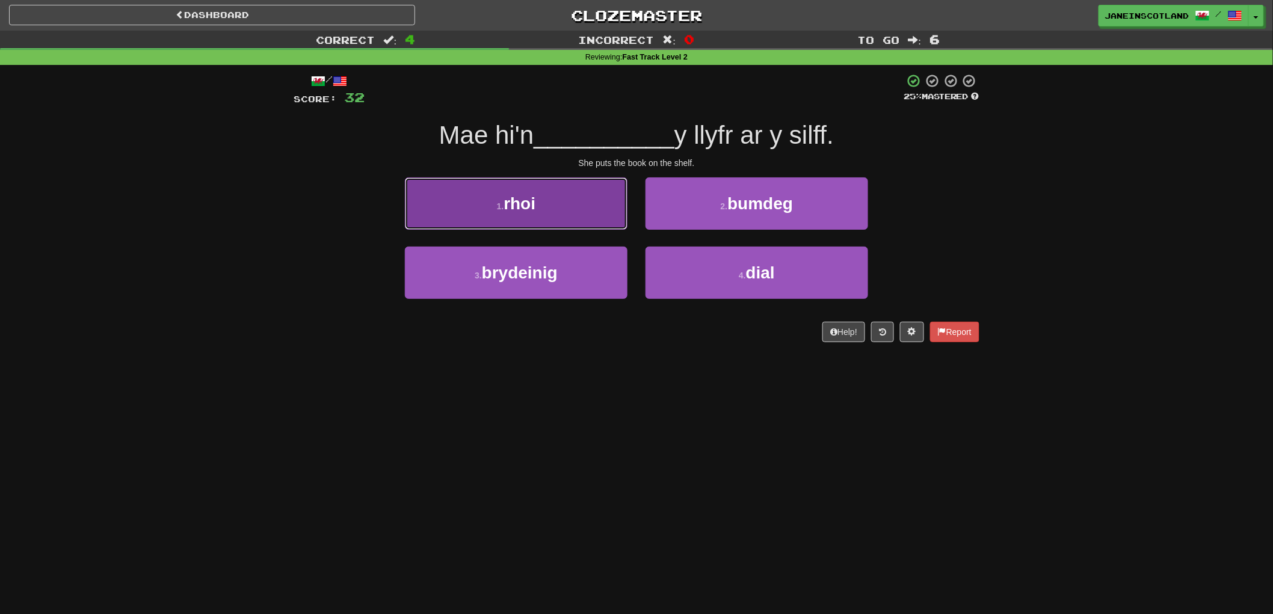
click at [537, 212] on button "1 . rhoi" at bounding box center [516, 203] width 223 height 52
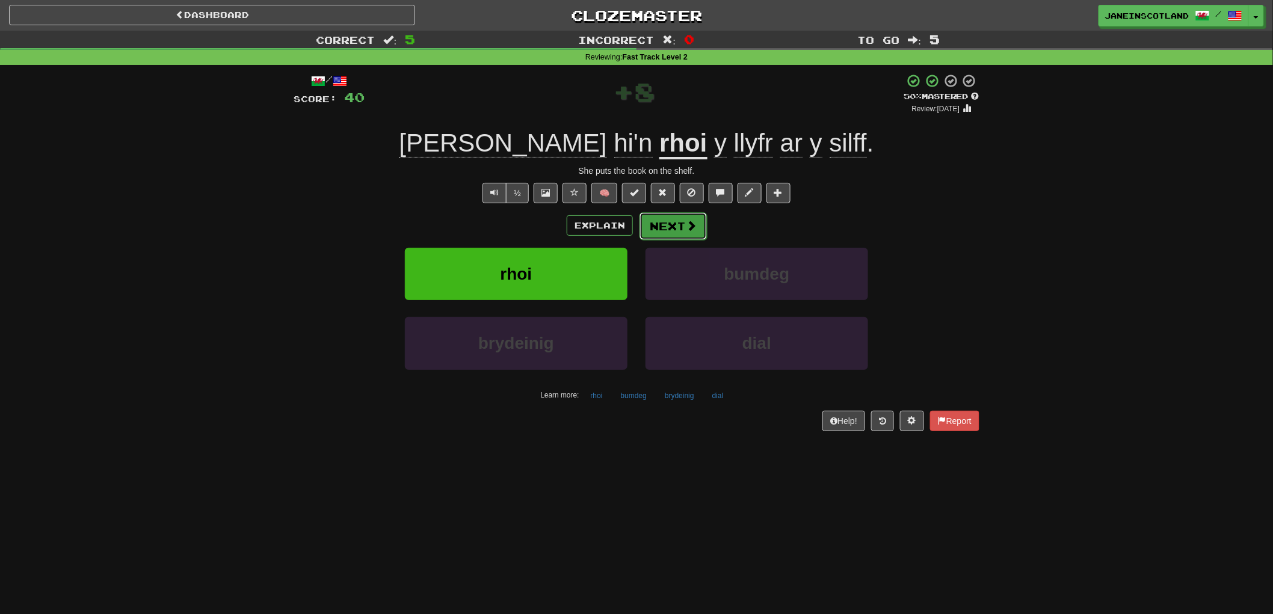
click at [672, 227] on button "Next" at bounding box center [672, 226] width 67 height 28
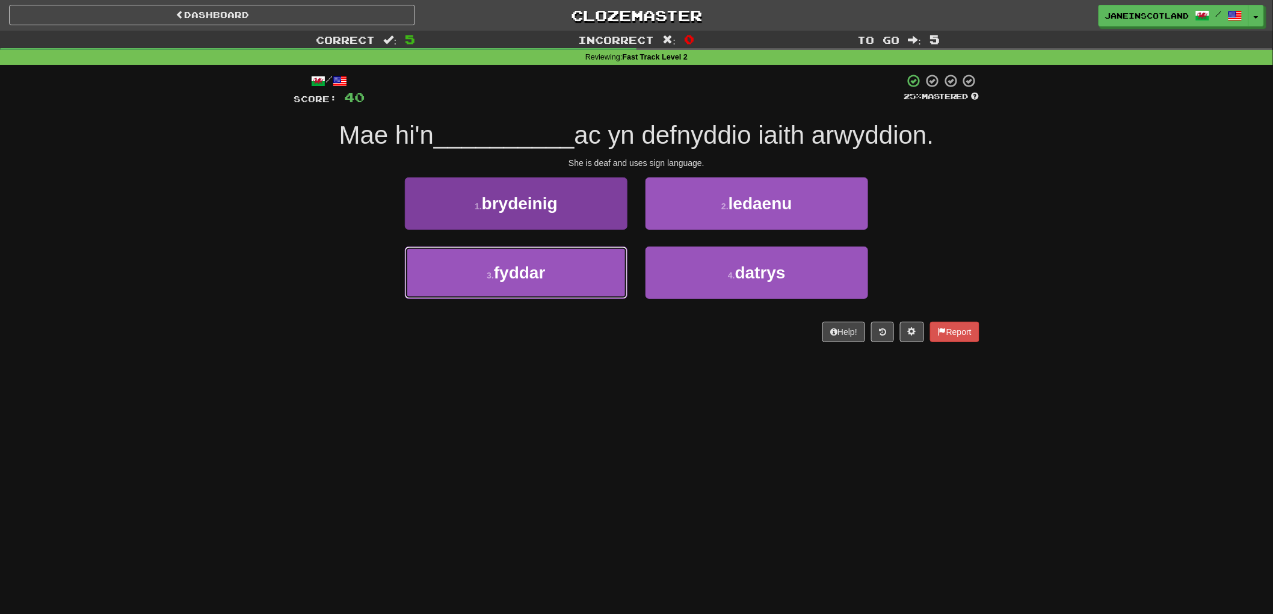
click at [550, 279] on button "3 . fyddar" at bounding box center [516, 273] width 223 height 52
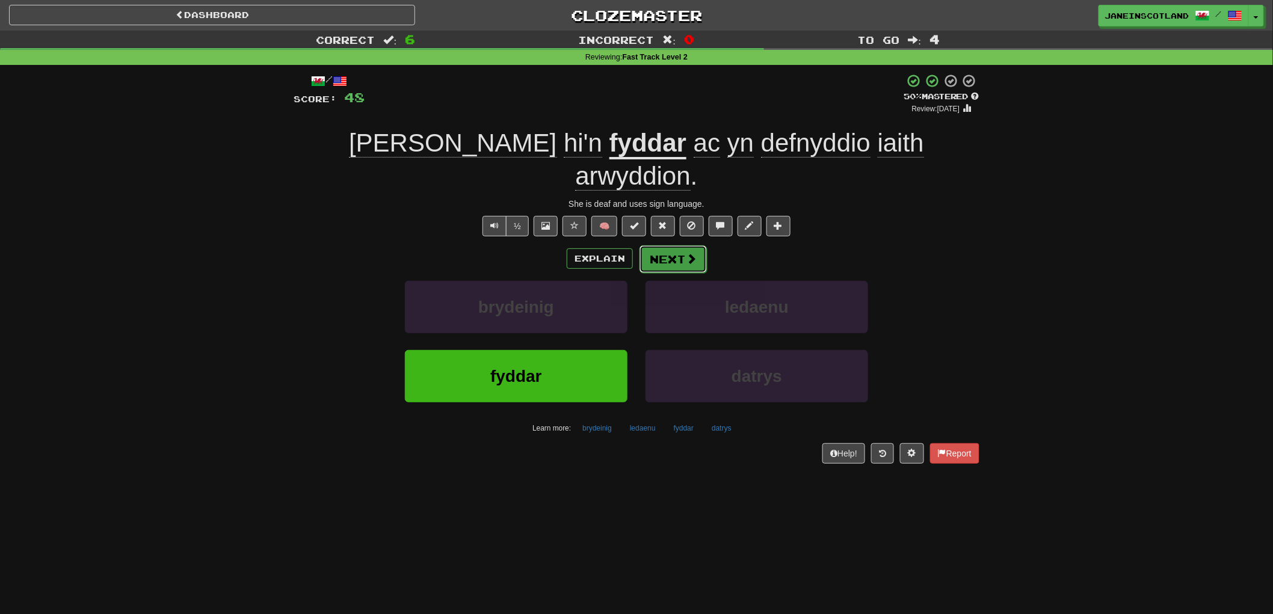
click at [676, 245] on button "Next" at bounding box center [672, 259] width 67 height 28
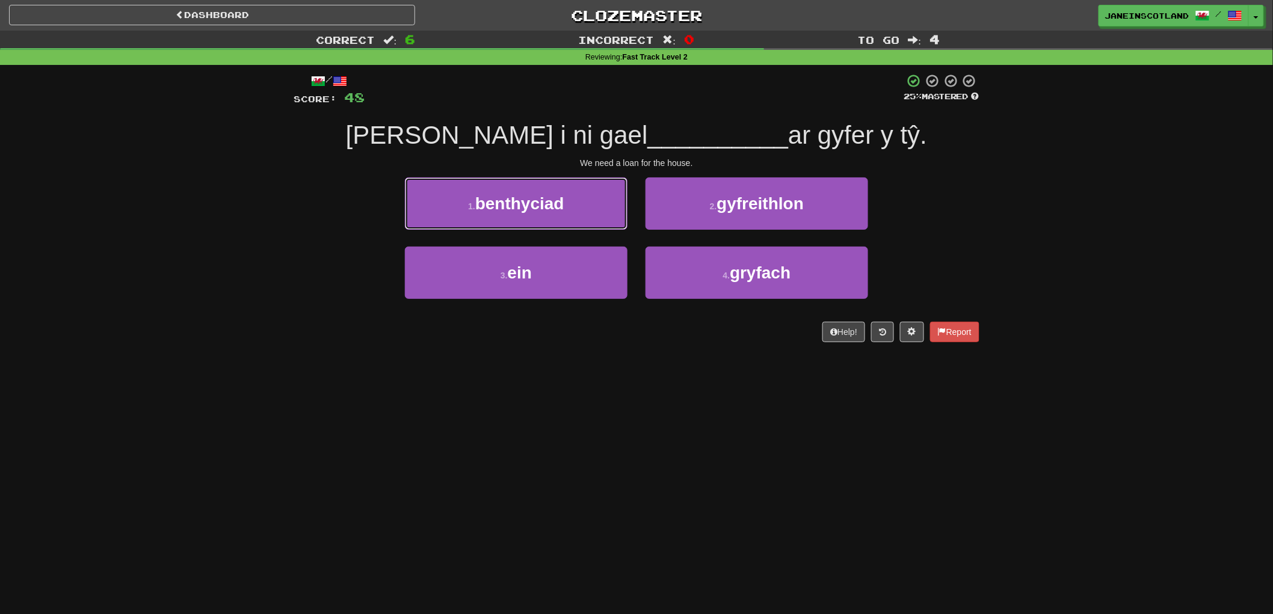
click at [572, 205] on button "1 . benthyciad" at bounding box center [516, 203] width 223 height 52
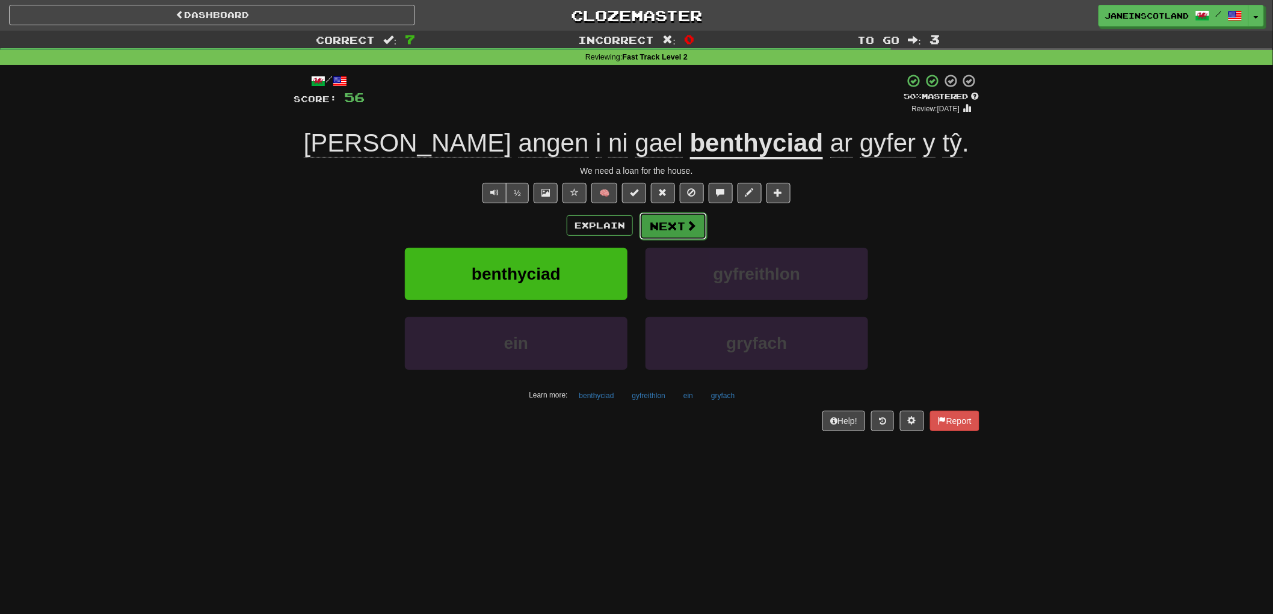
click at [680, 235] on button "Next" at bounding box center [672, 226] width 67 height 28
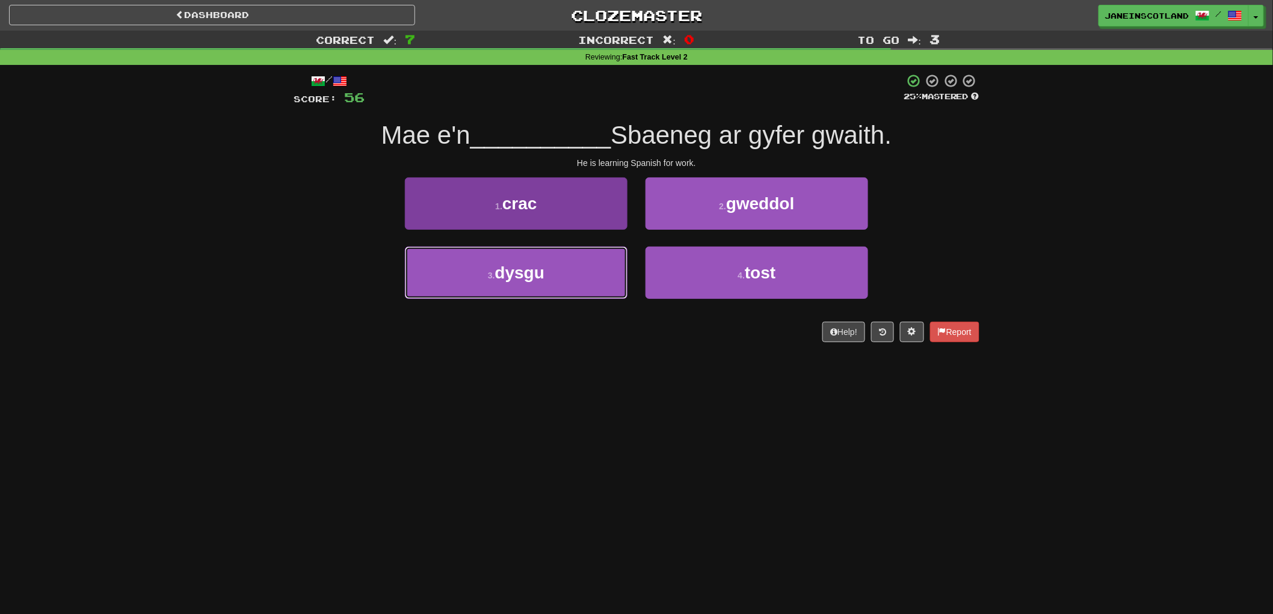
click at [570, 274] on button "3 . dysgu" at bounding box center [516, 273] width 223 height 52
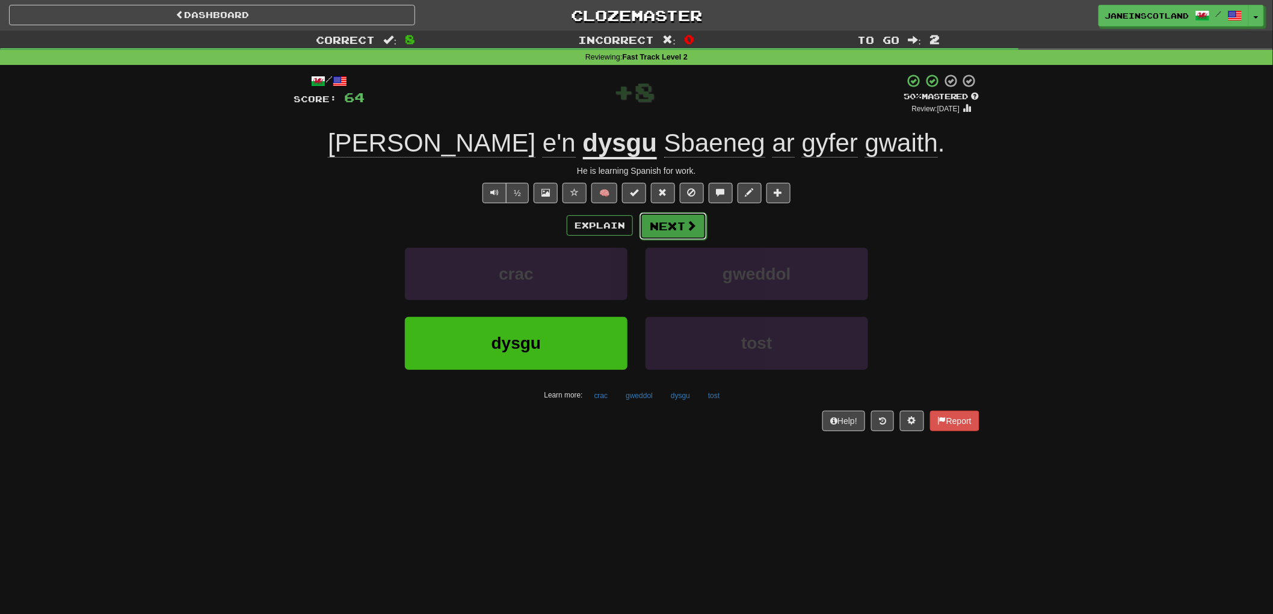
click at [686, 226] on span at bounding box center [691, 225] width 11 height 11
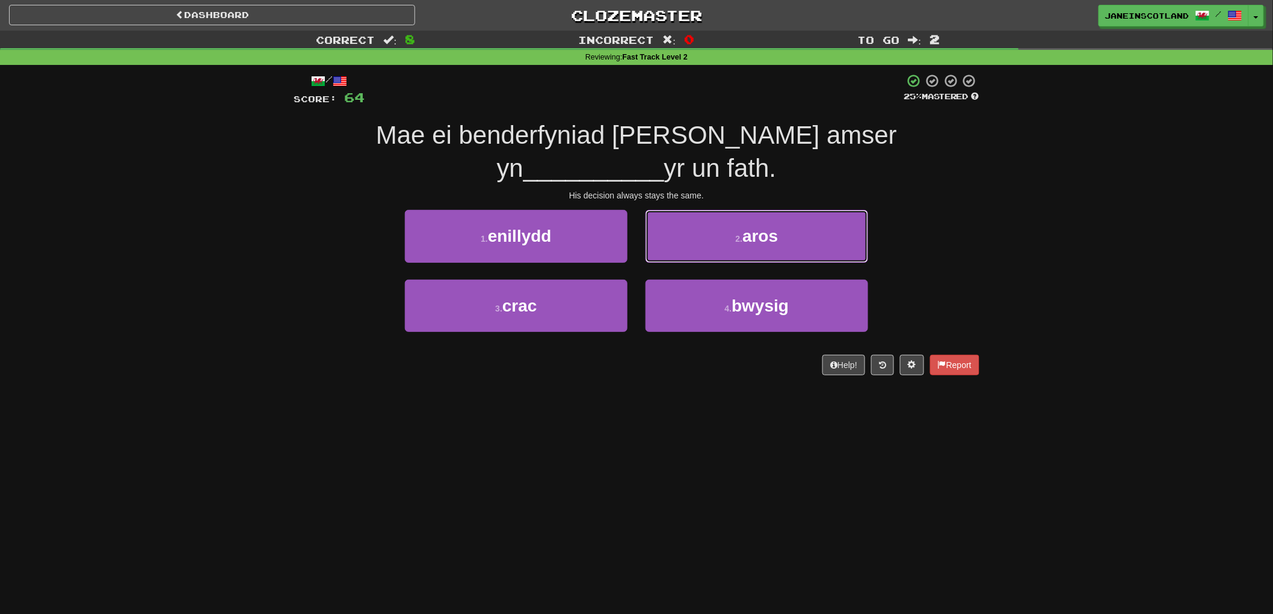
click at [743, 227] on span "aros" at bounding box center [759, 236] width 35 height 19
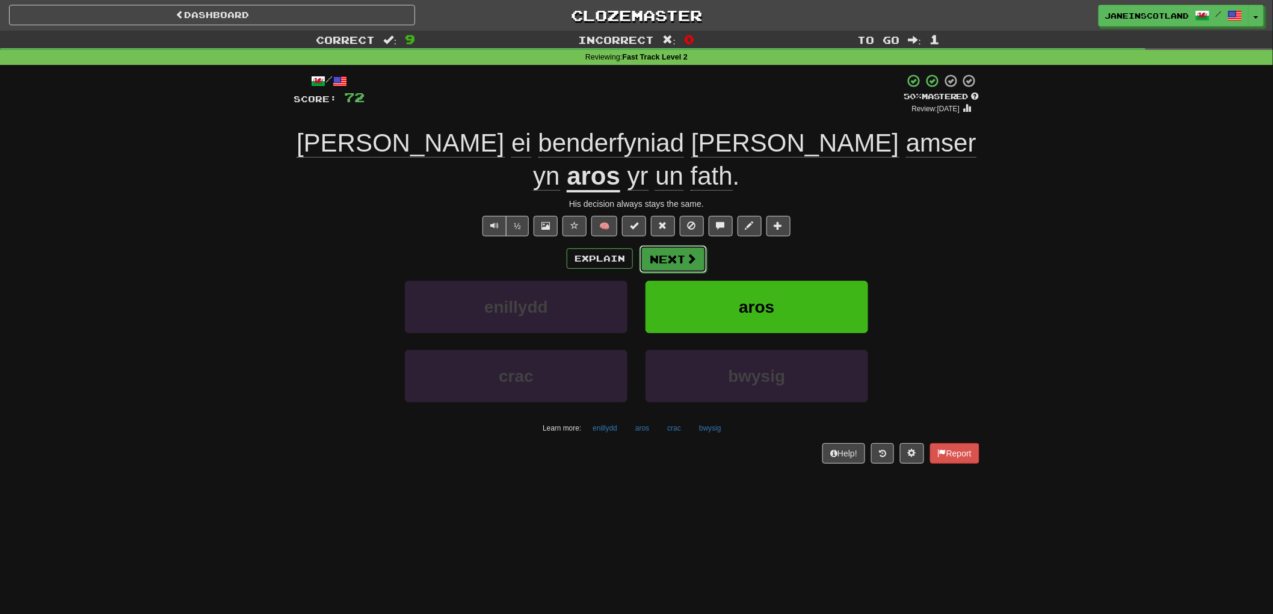
click at [693, 253] on span at bounding box center [691, 258] width 11 height 11
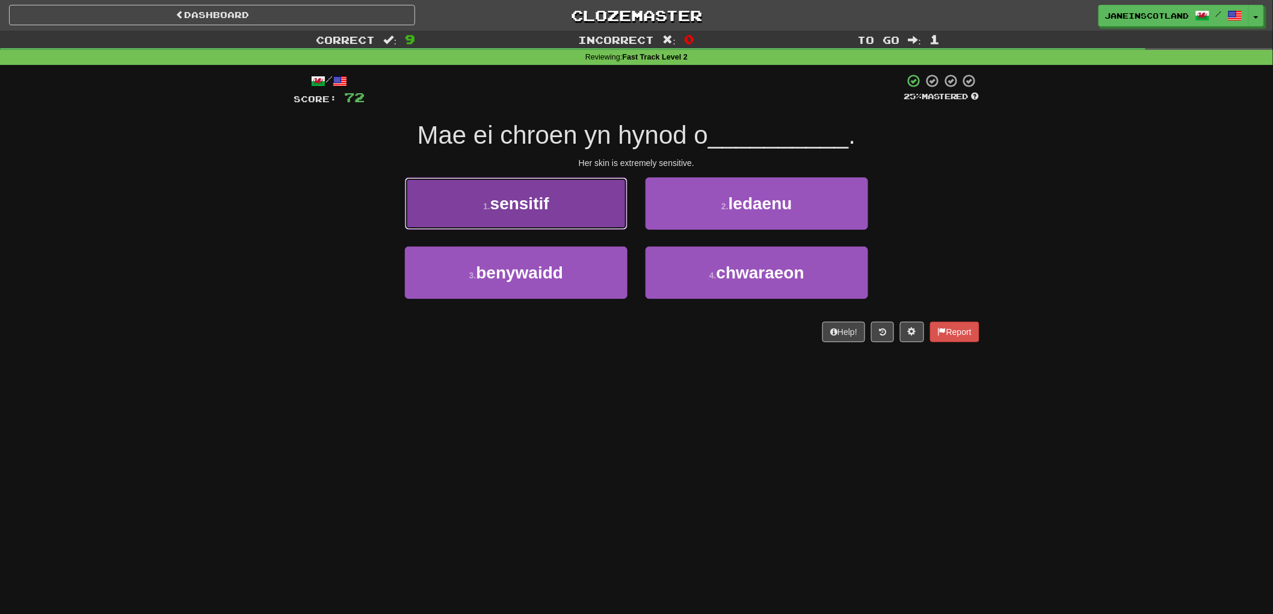
click at [570, 211] on button "1 . sensitif" at bounding box center [516, 203] width 223 height 52
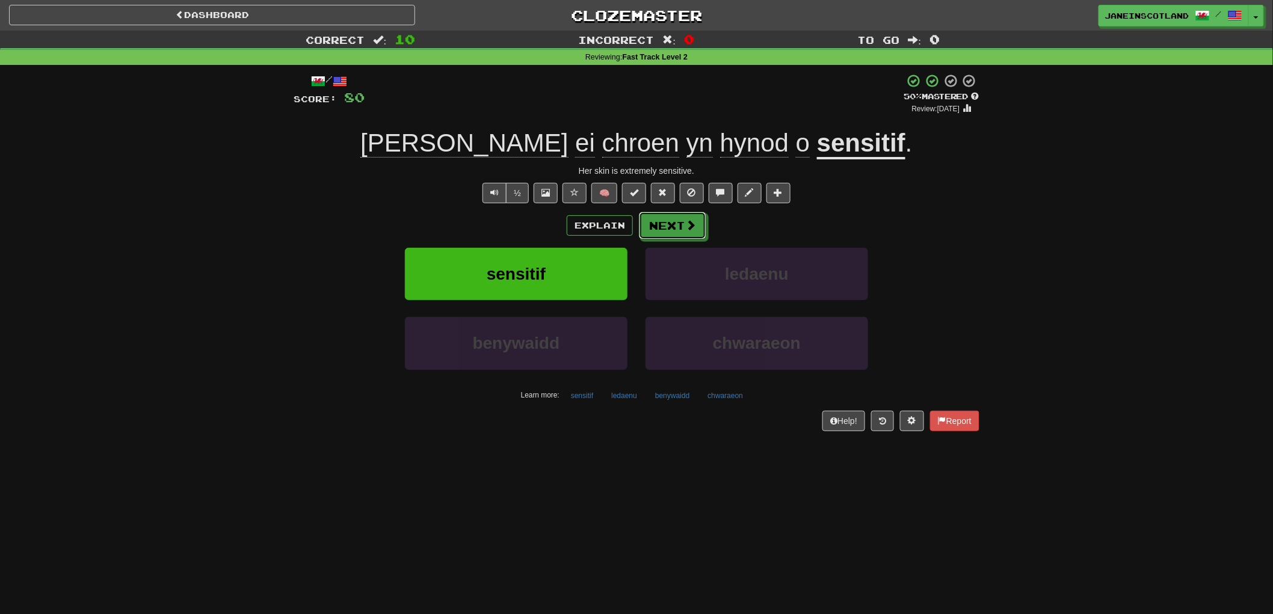
click at [680, 226] on button "Next" at bounding box center [672, 226] width 67 height 28
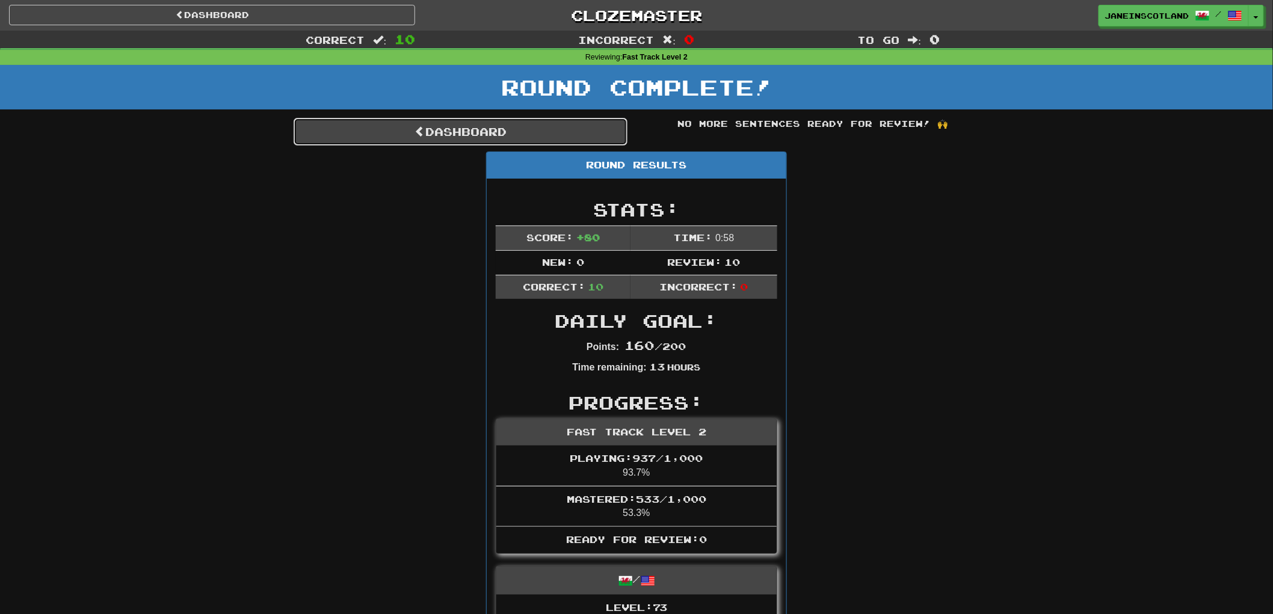
click at [443, 137] on link "Dashboard" at bounding box center [461, 132] width 334 height 28
